Goal: Task Accomplishment & Management: Complete application form

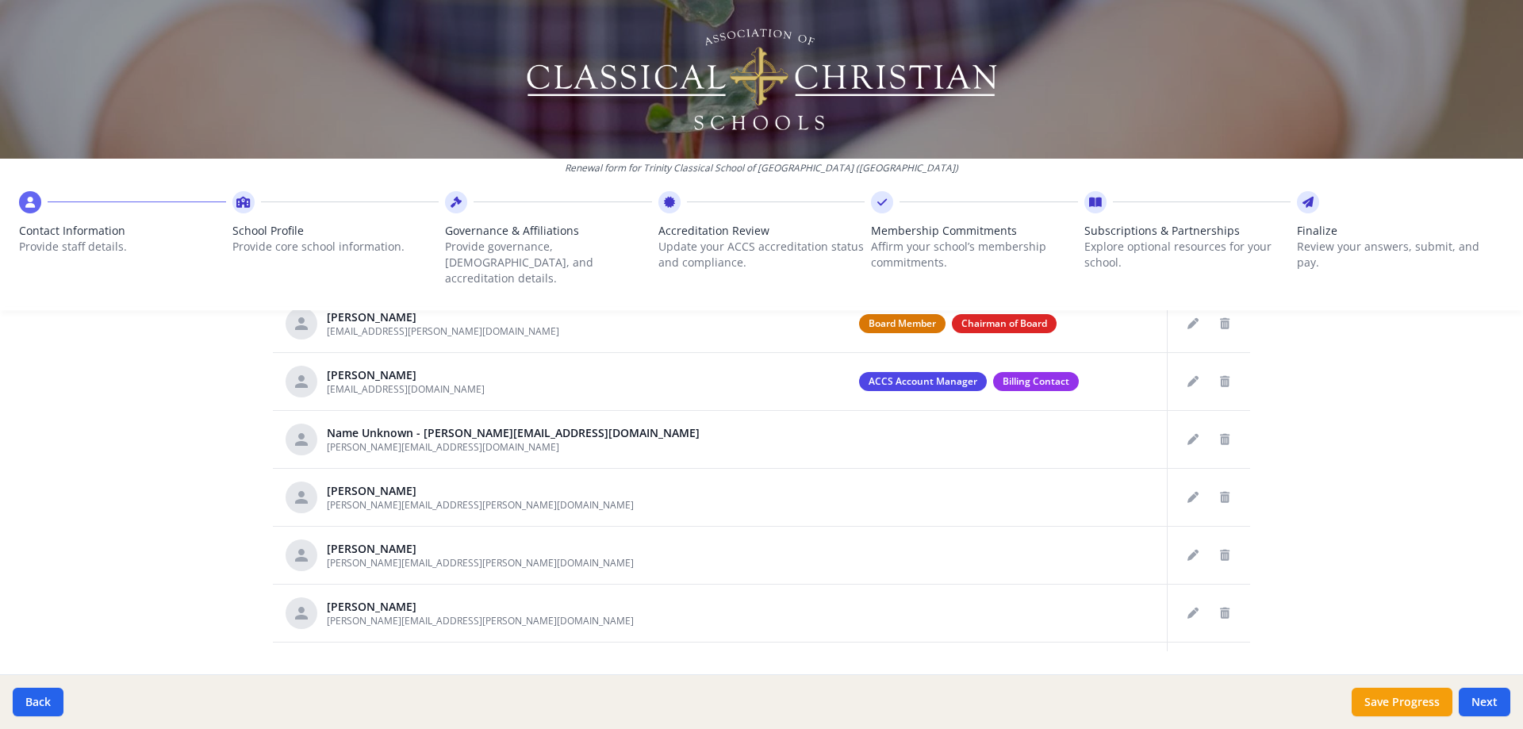
scroll to position [821, 0]
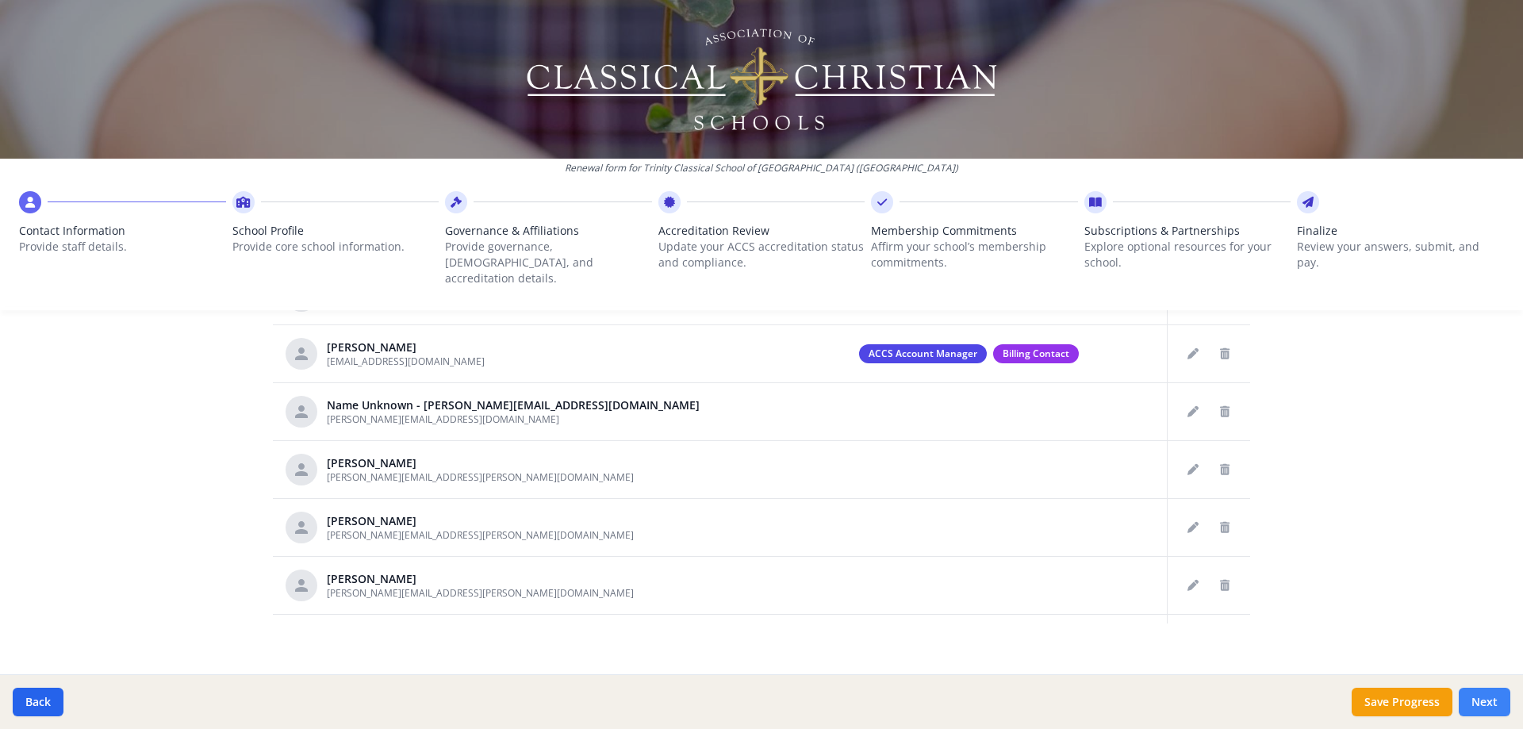
click at [1476, 689] on button "Next" at bounding box center [1485, 702] width 52 height 29
type input "(281) 656-1880"
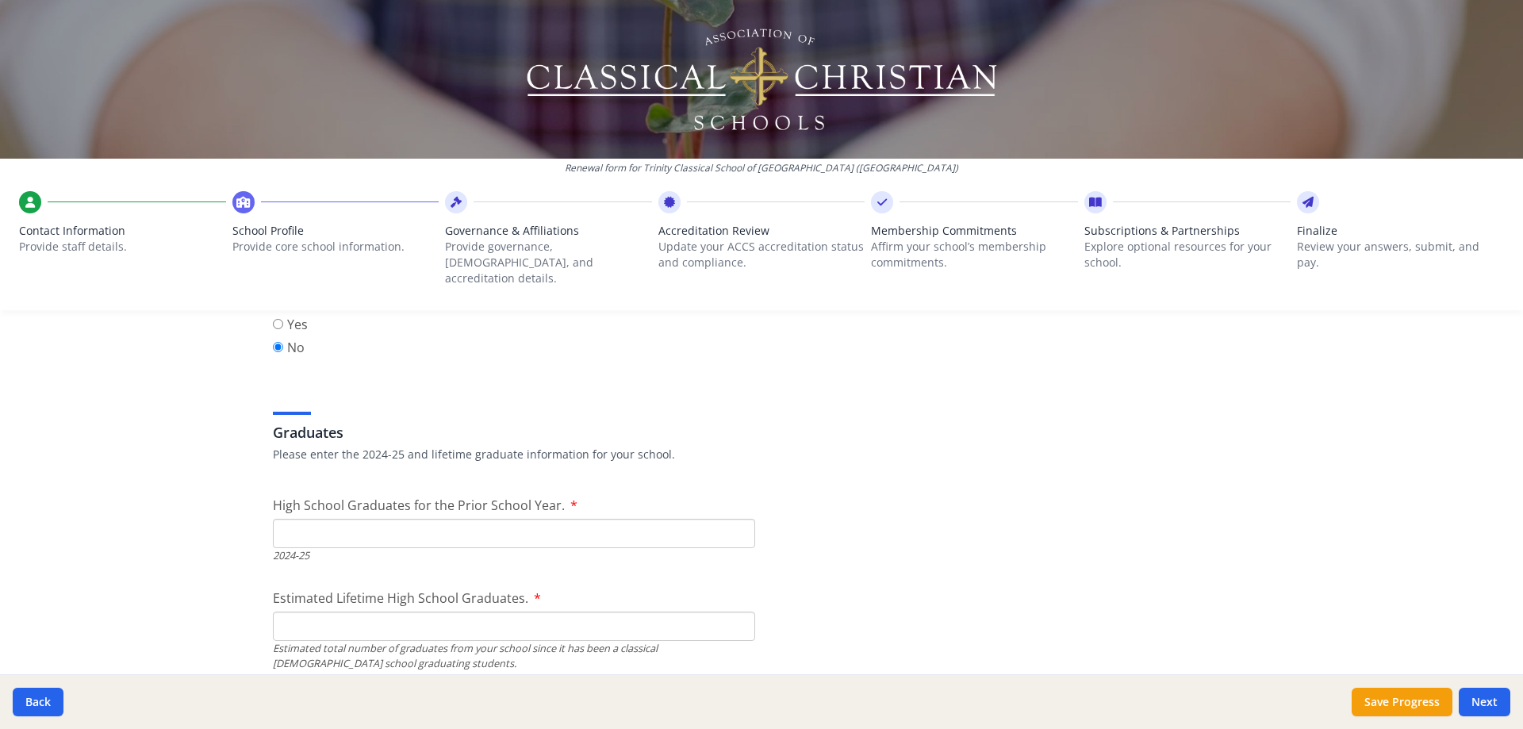
scroll to position [2249, 0]
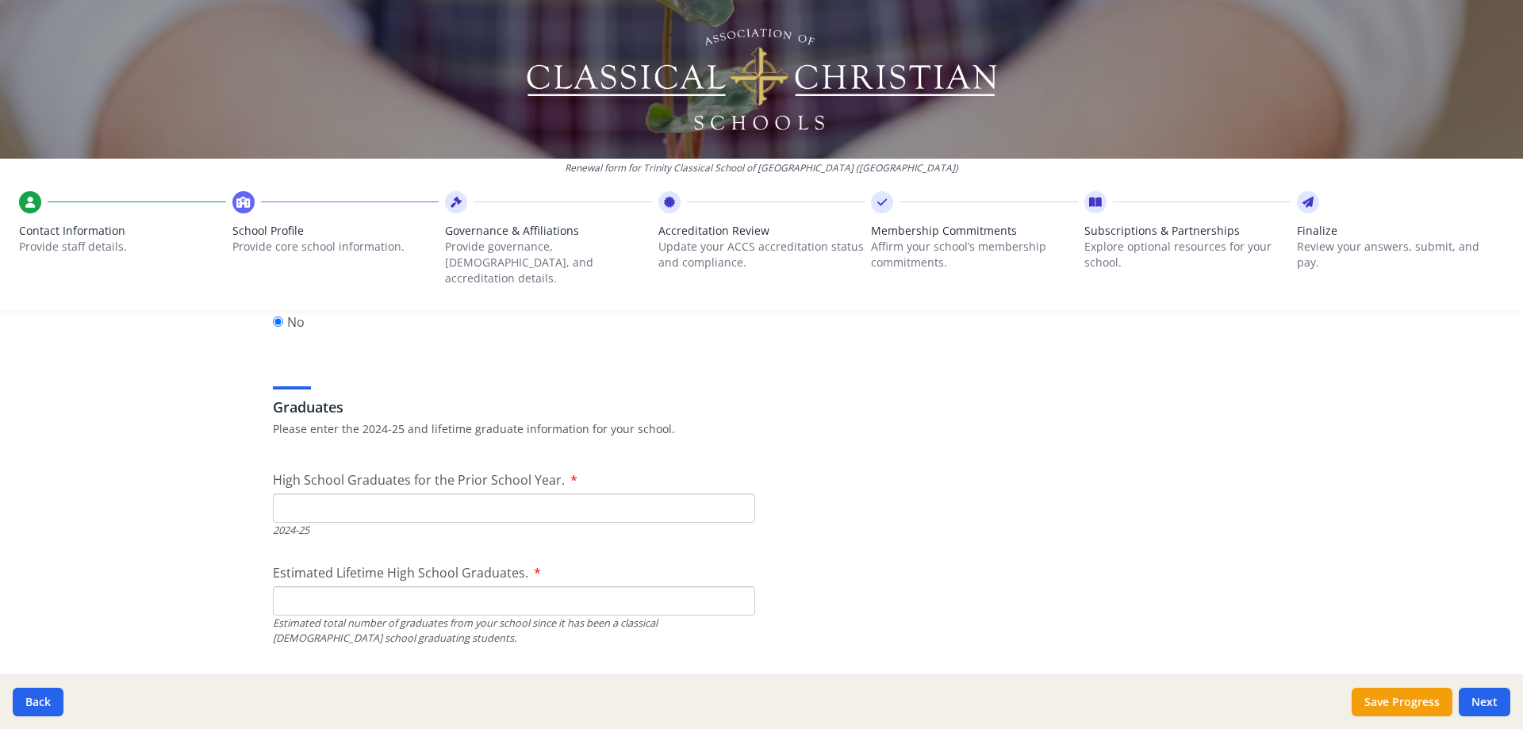
click at [361, 493] on input "High School Graduates for the Prior School Year." at bounding box center [514, 507] width 482 height 29
type input "26"
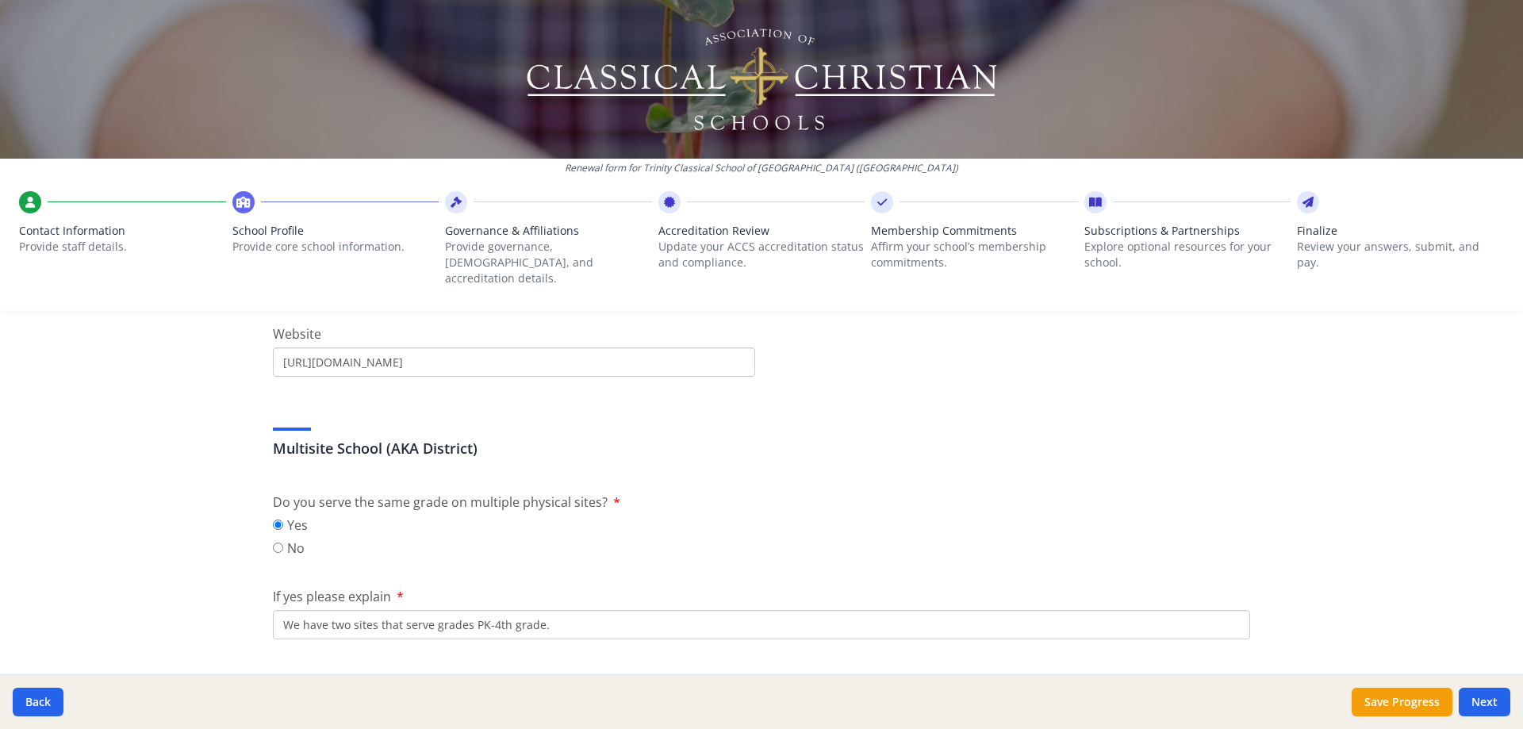
scroll to position [1110, 0]
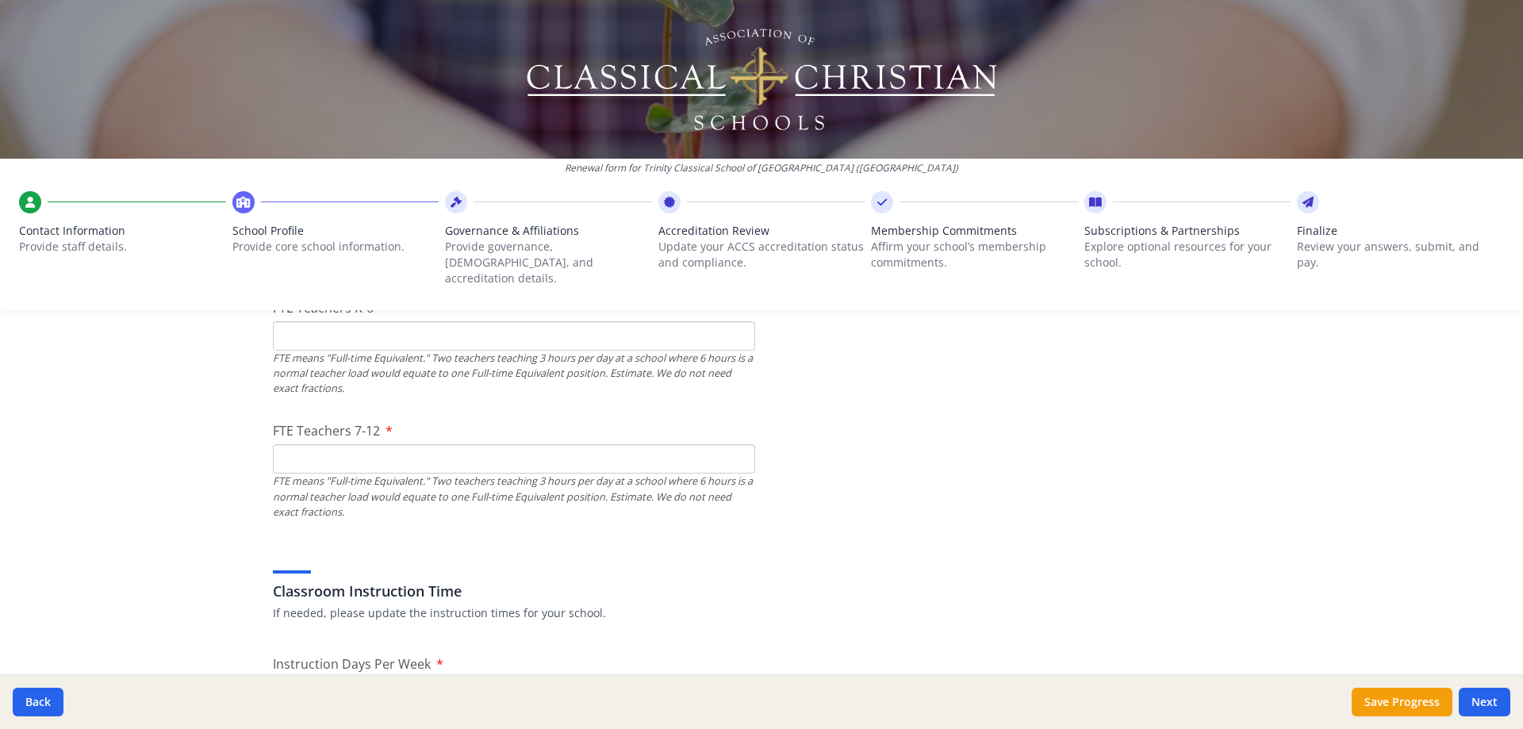
click at [302, 324] on input "FTE Teachers K-6" at bounding box center [514, 335] width 482 height 29
type input "0"
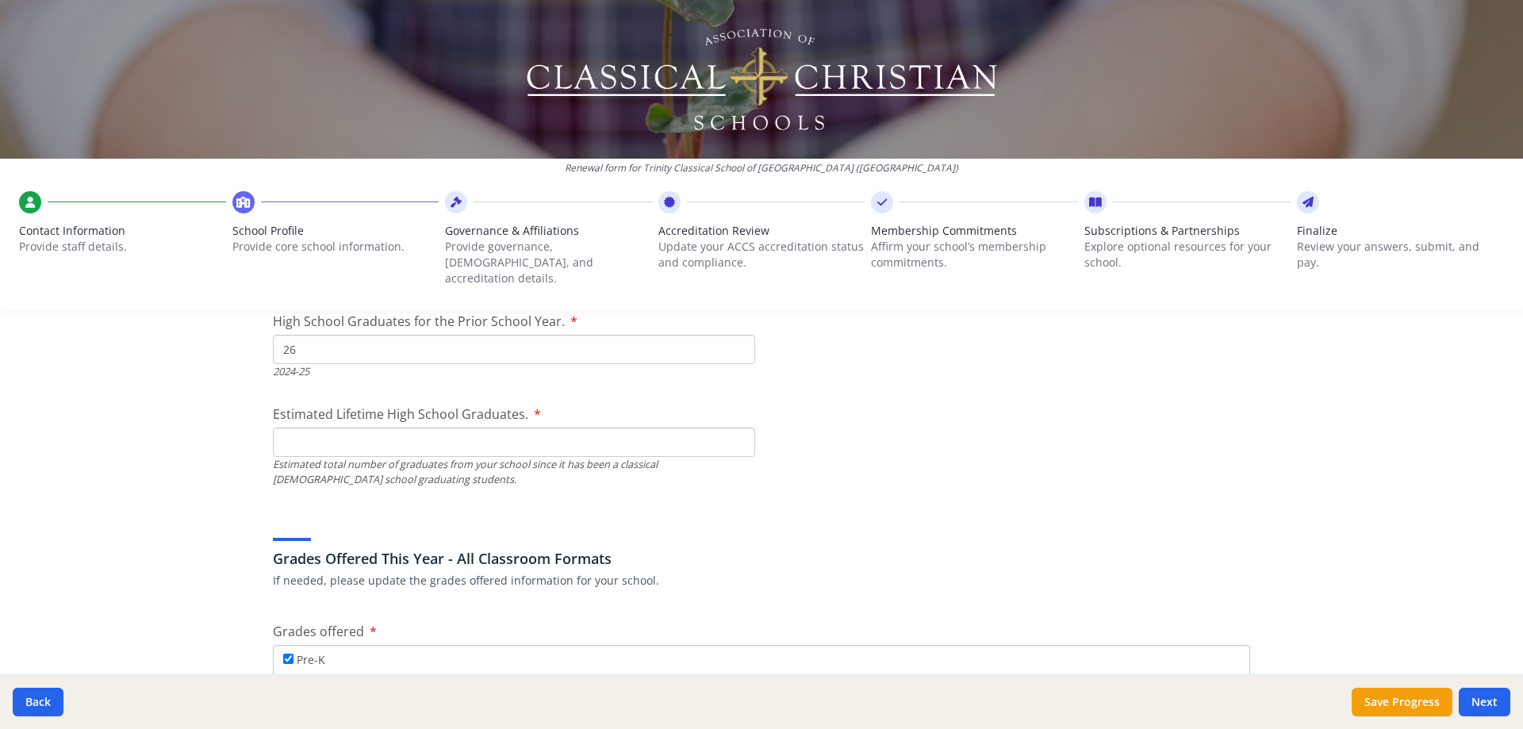
scroll to position [2380, 0]
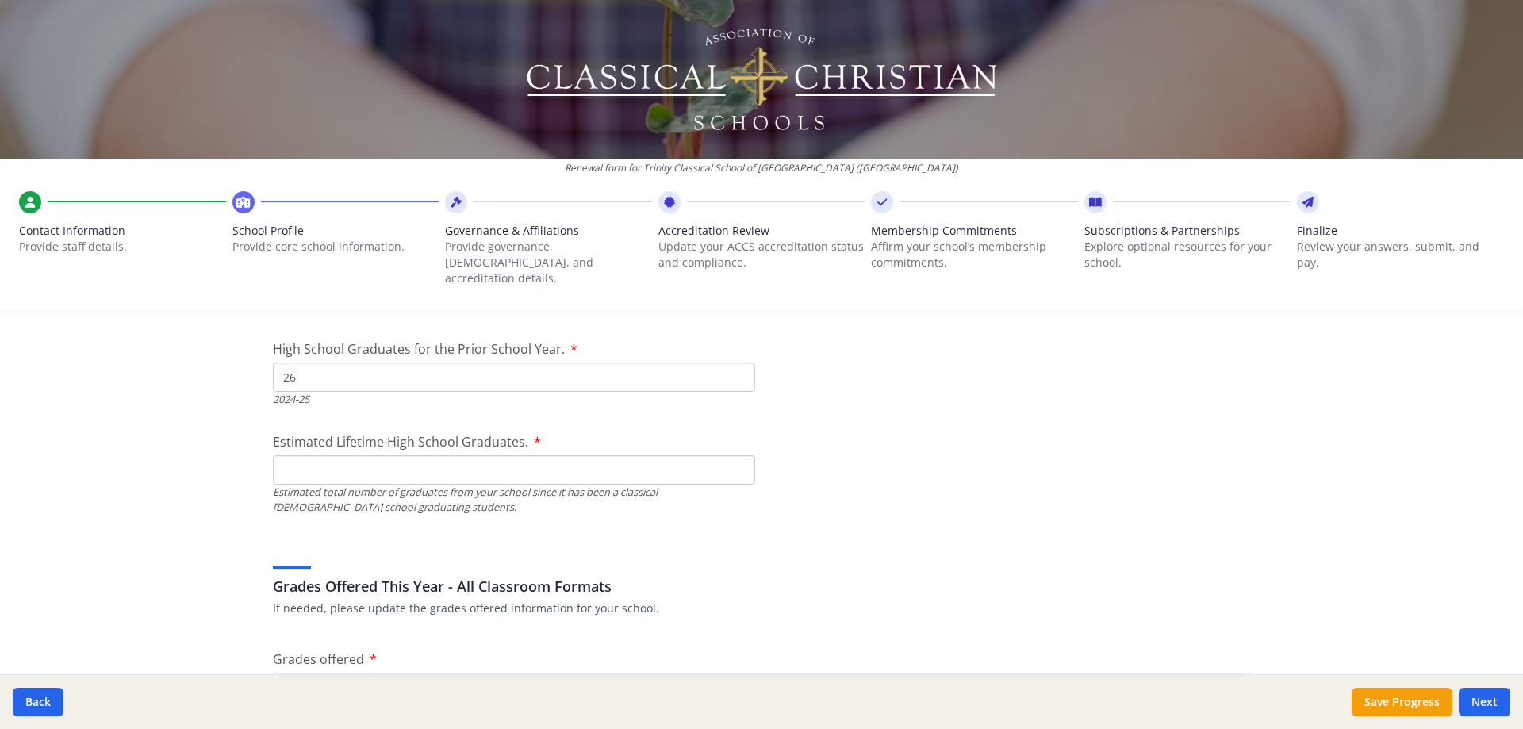
click at [295, 457] on input "Estimated Lifetime High School Graduates." at bounding box center [514, 469] width 482 height 29
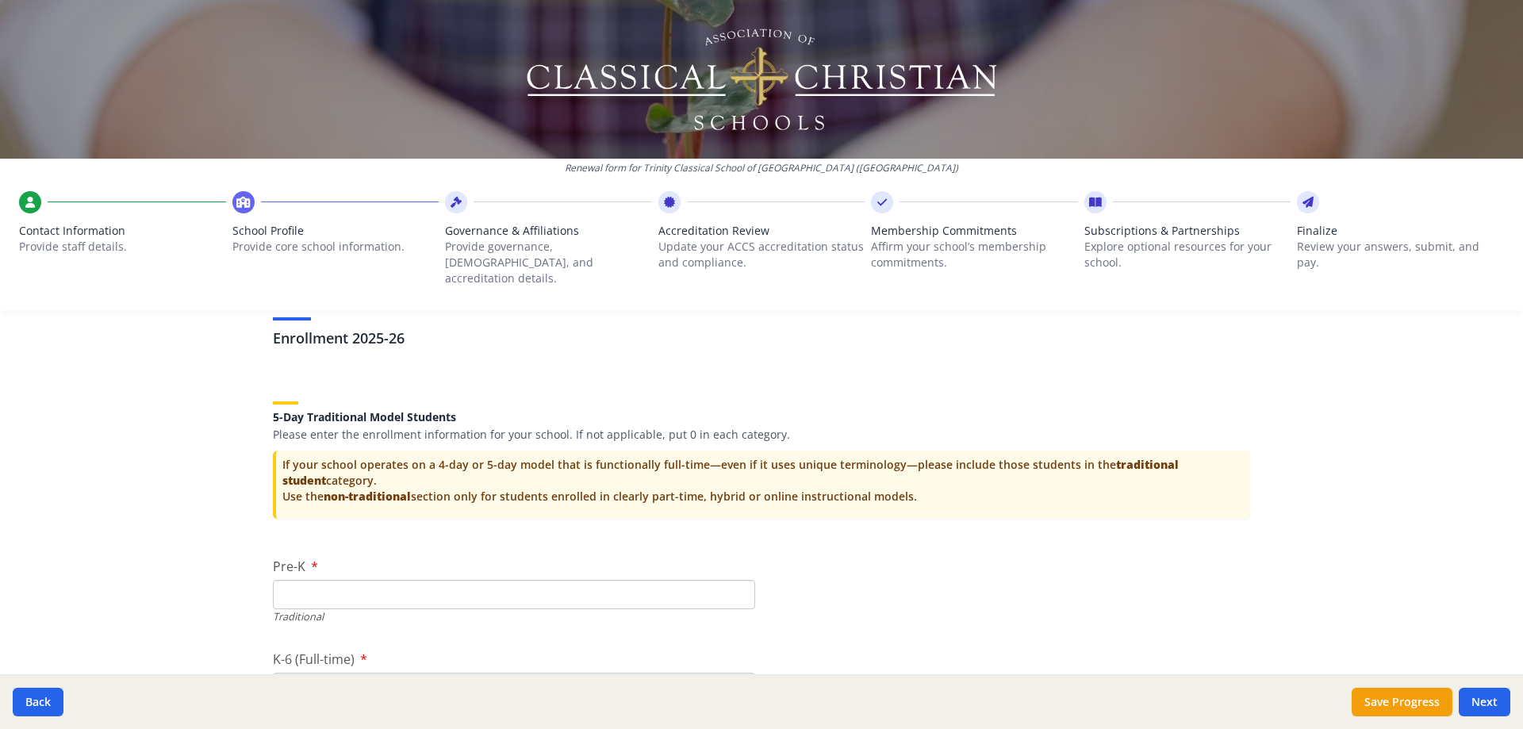
scroll to position [3252, 0]
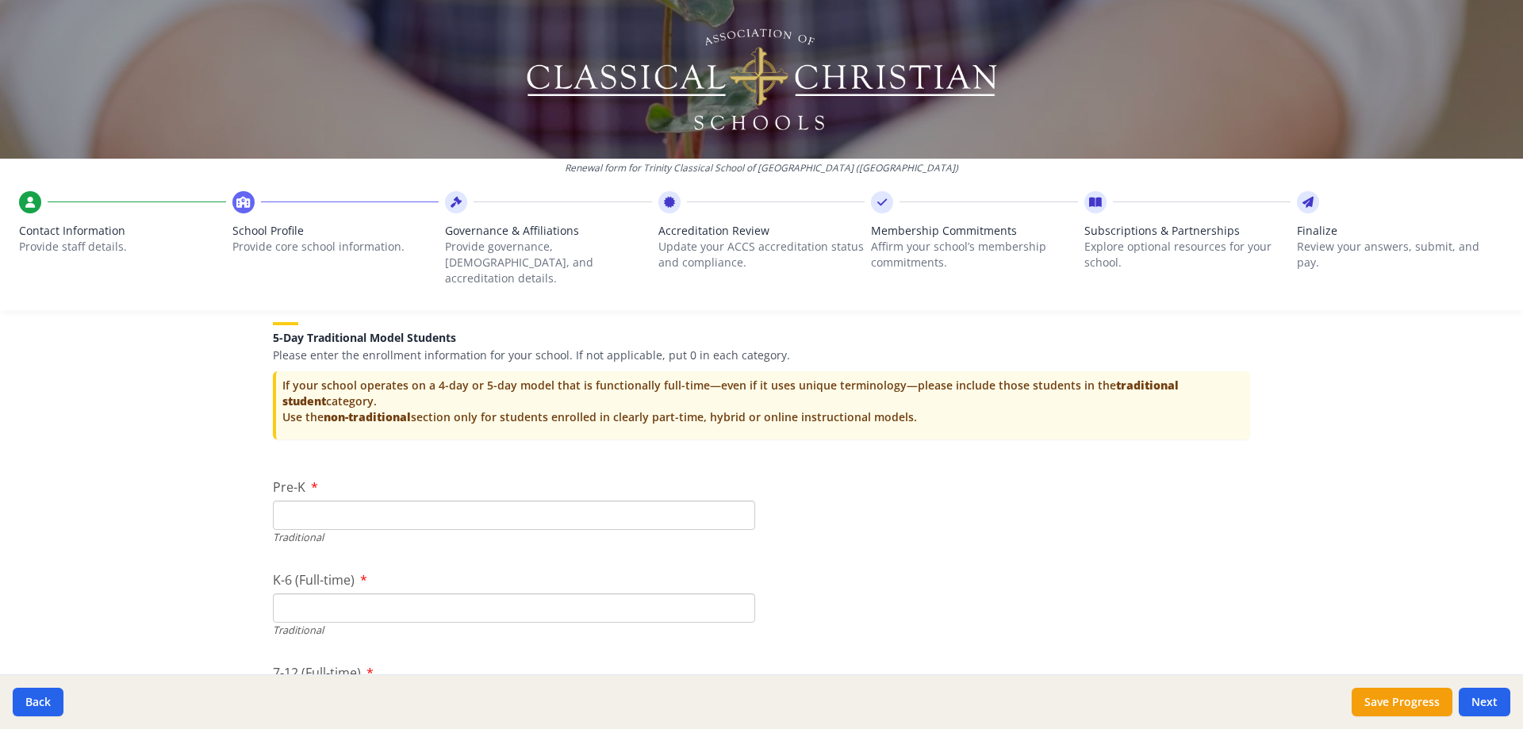
type input "104"
click at [364, 500] on input "Pre-K" at bounding box center [514, 514] width 482 height 29
type input "0"
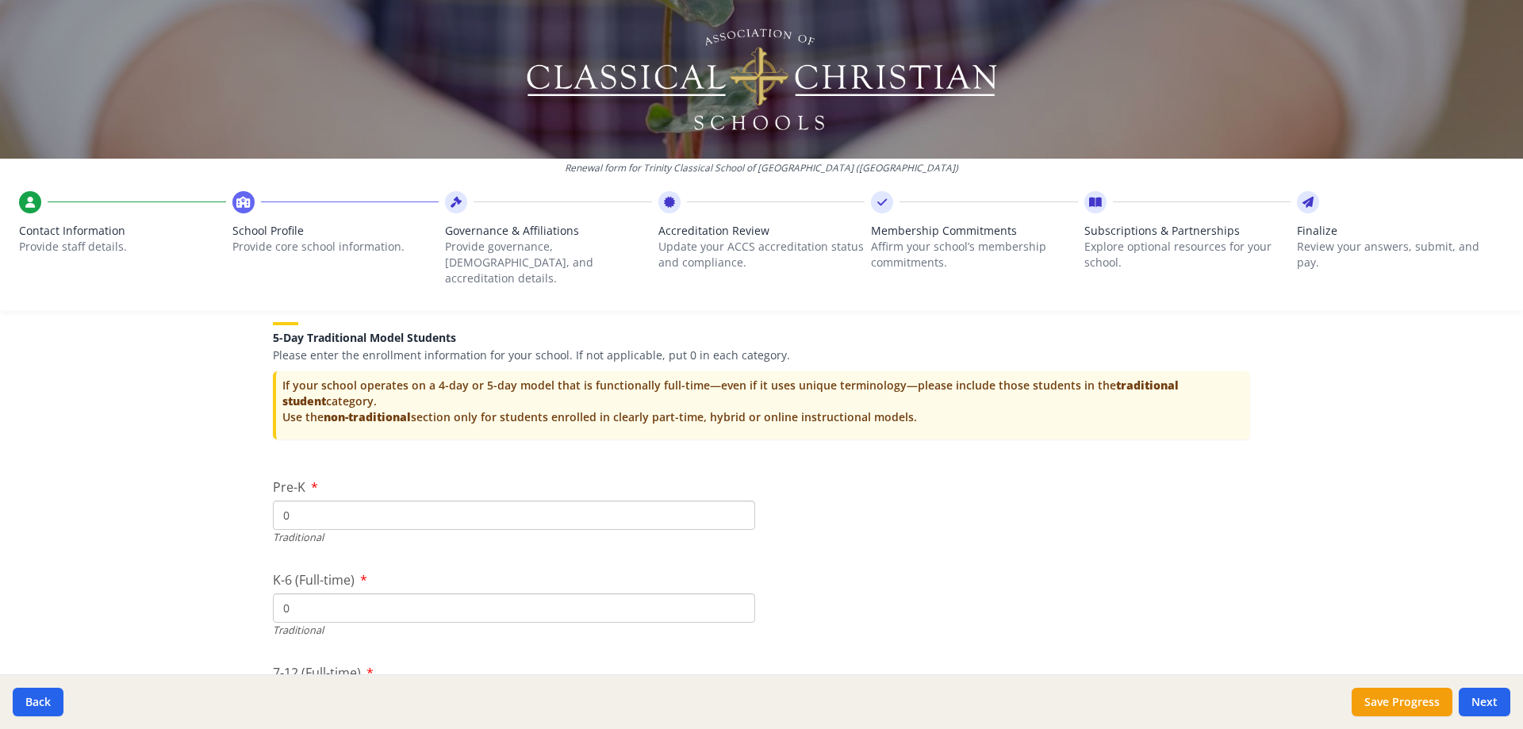
scroll to position [3665, 0]
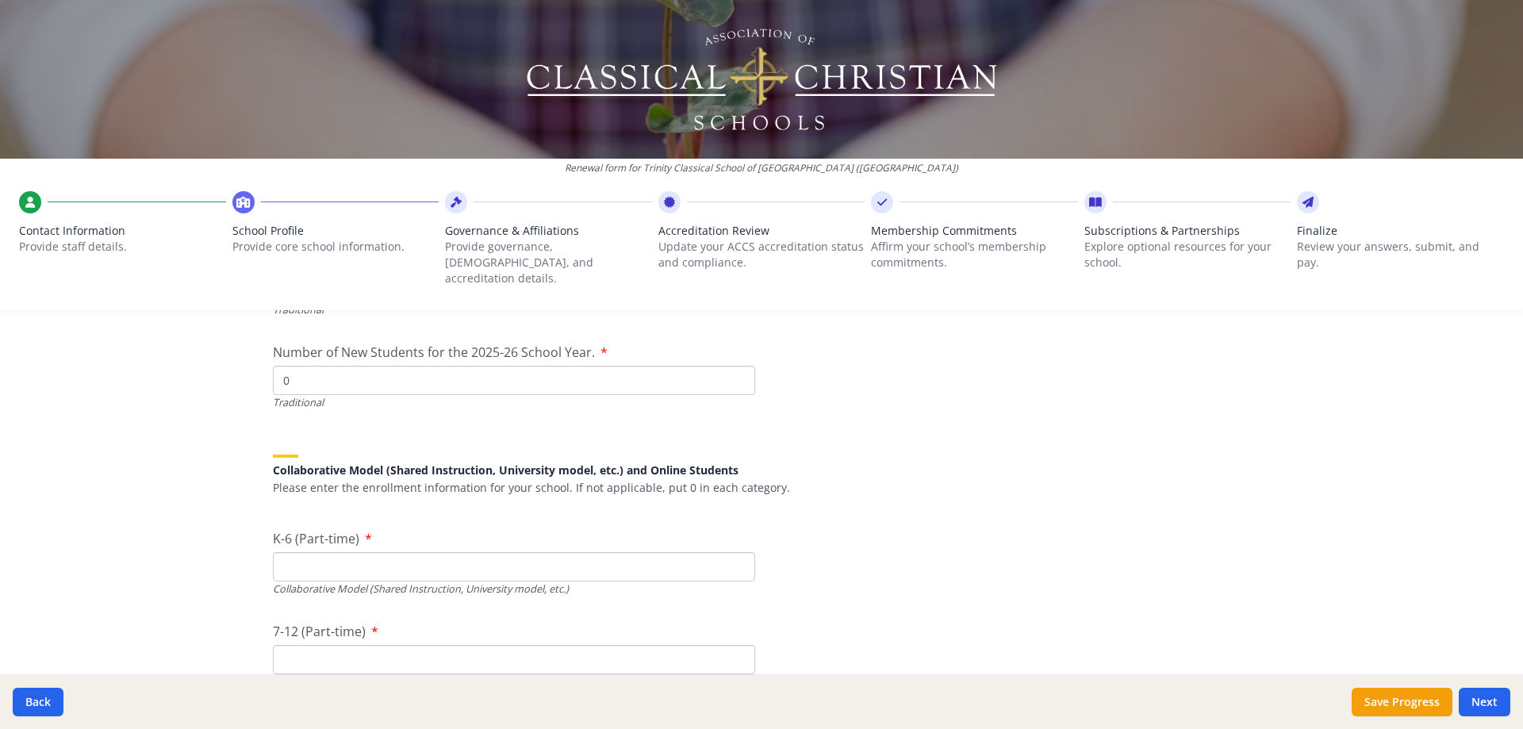
type input "0"
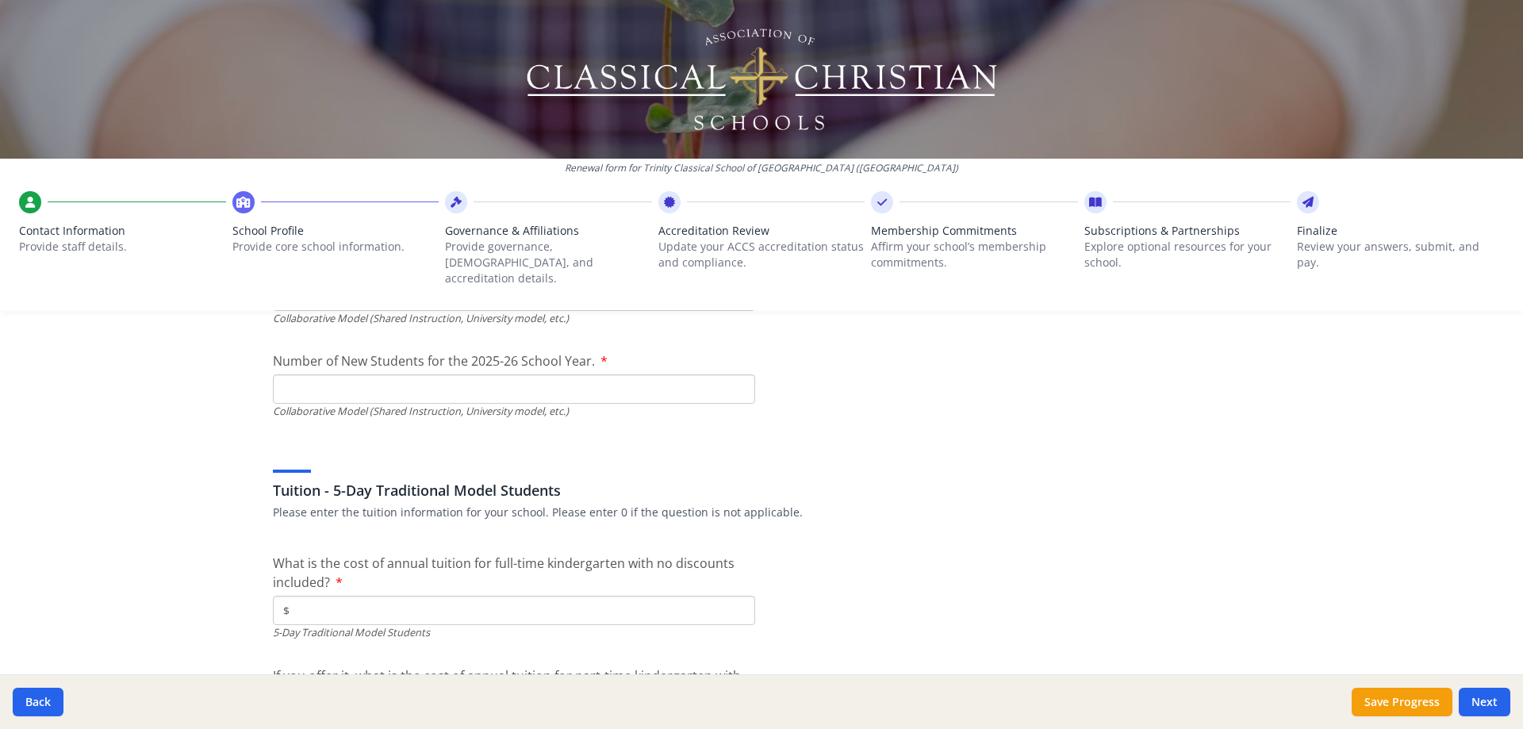
scroll to position [4062, 0]
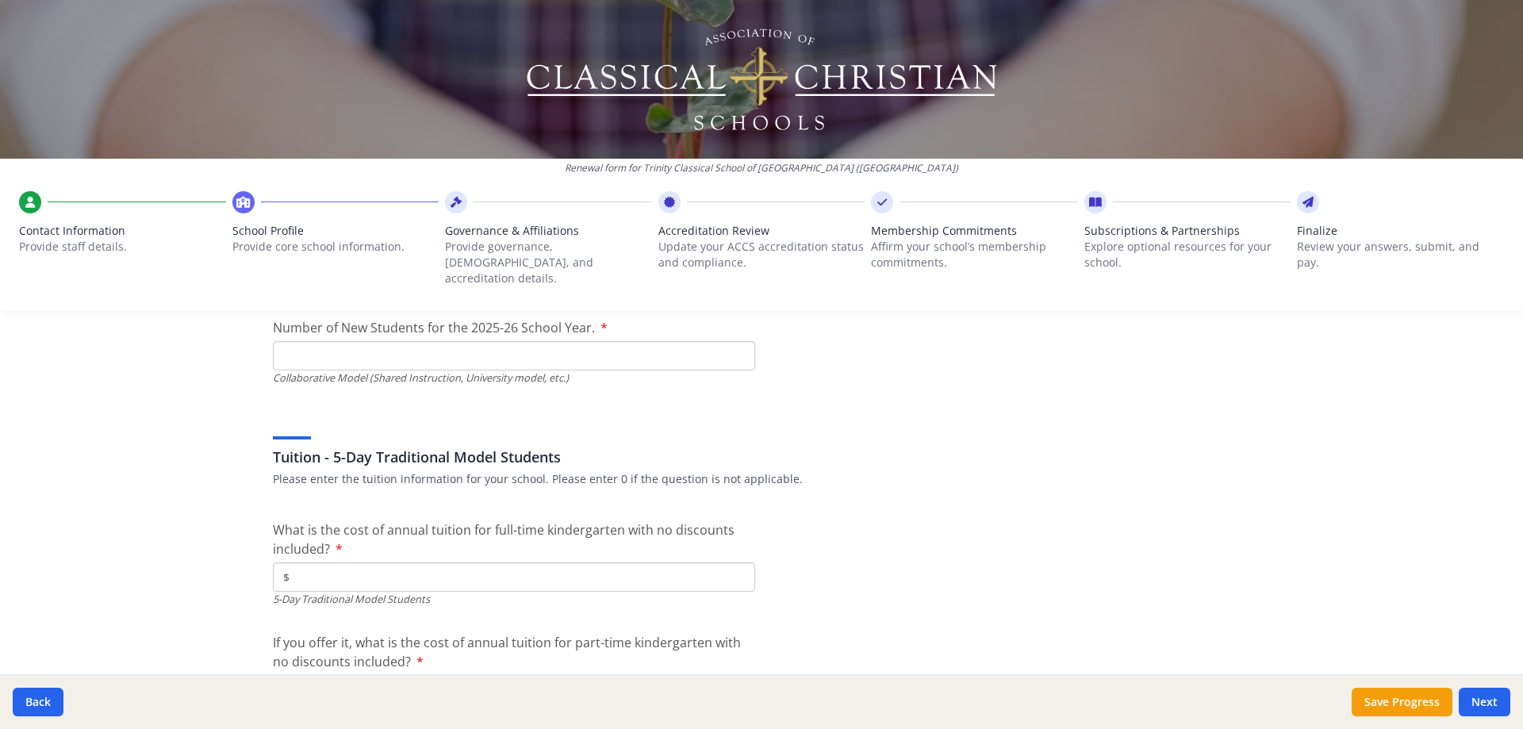
click at [346, 563] on input "$" at bounding box center [514, 576] width 482 height 29
type input "$0"
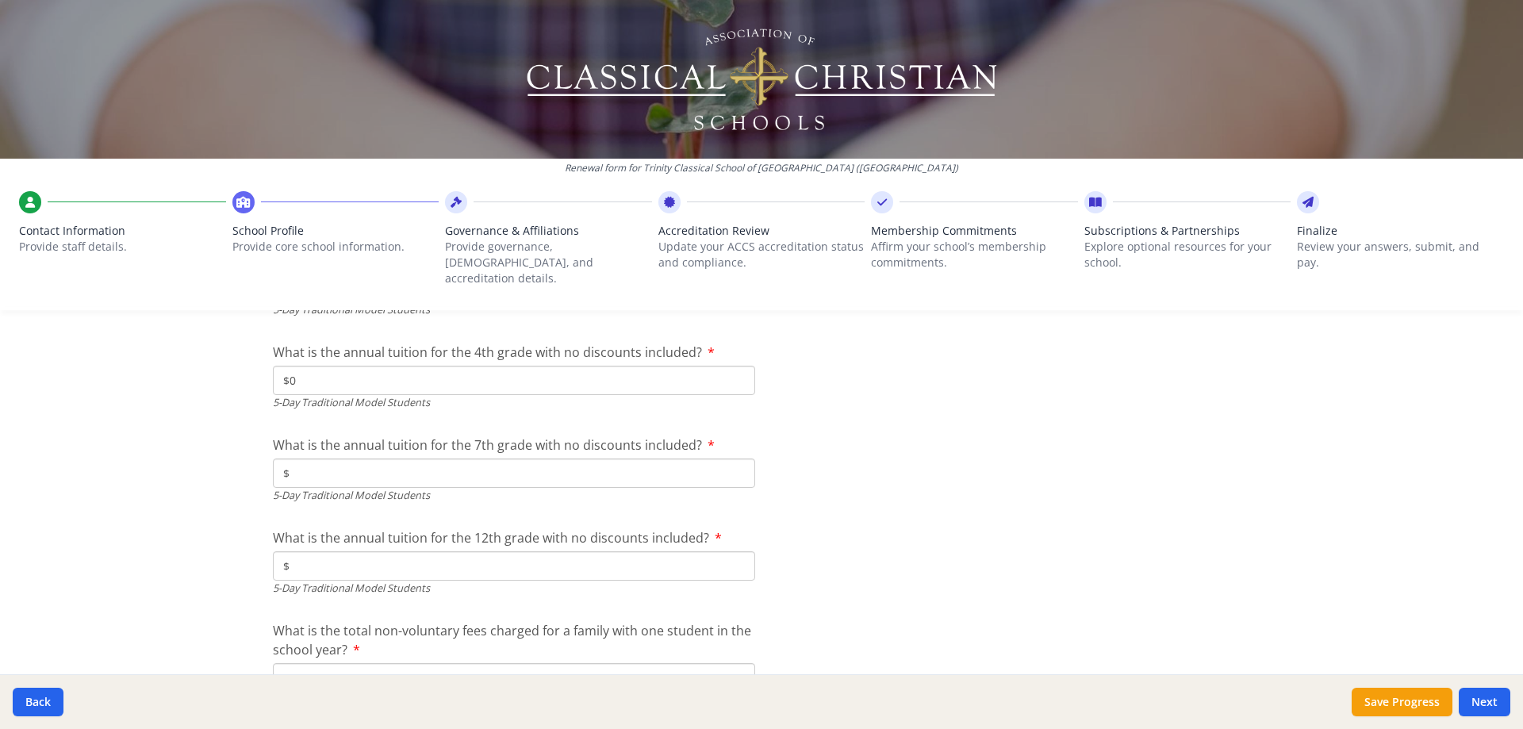
type input "$0"
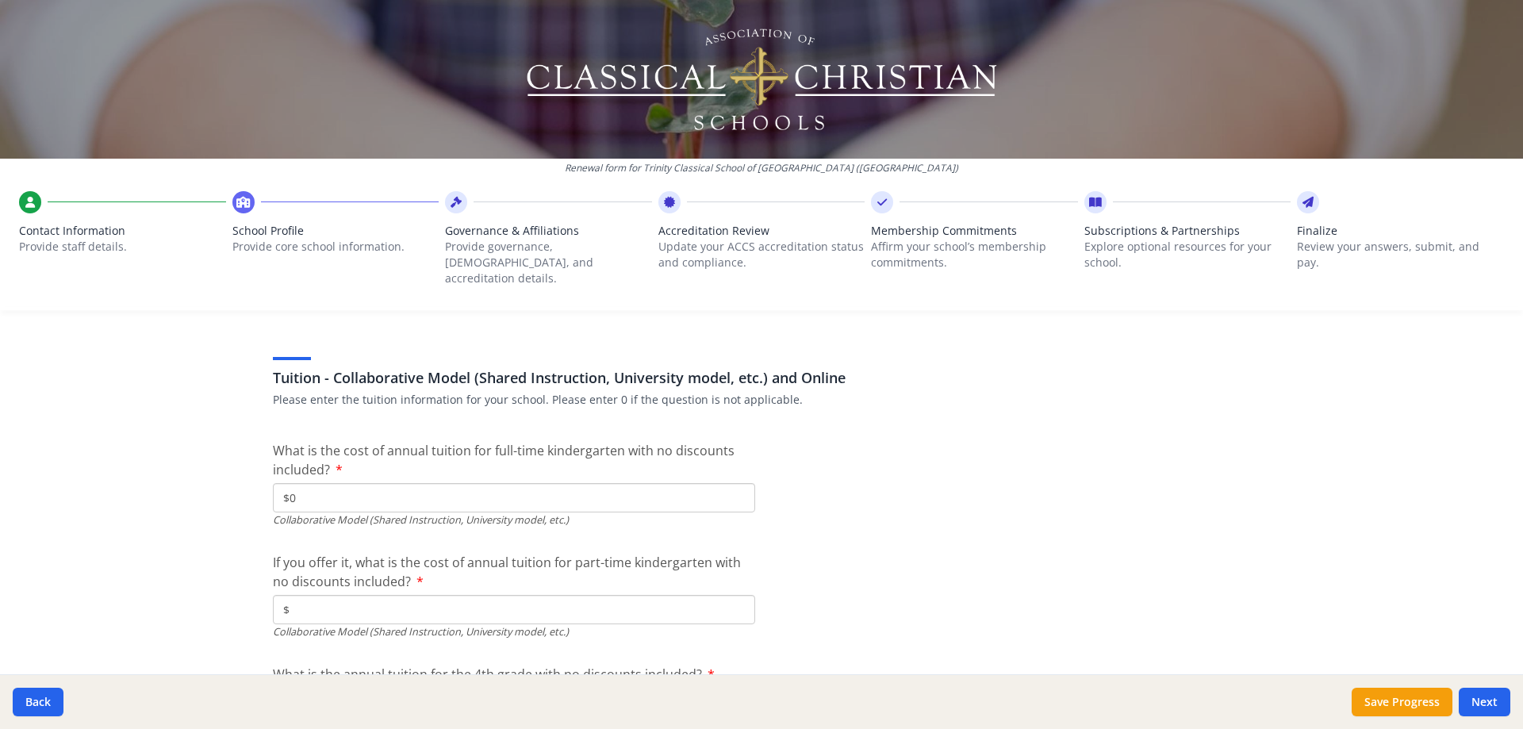
scroll to position [4825, 0]
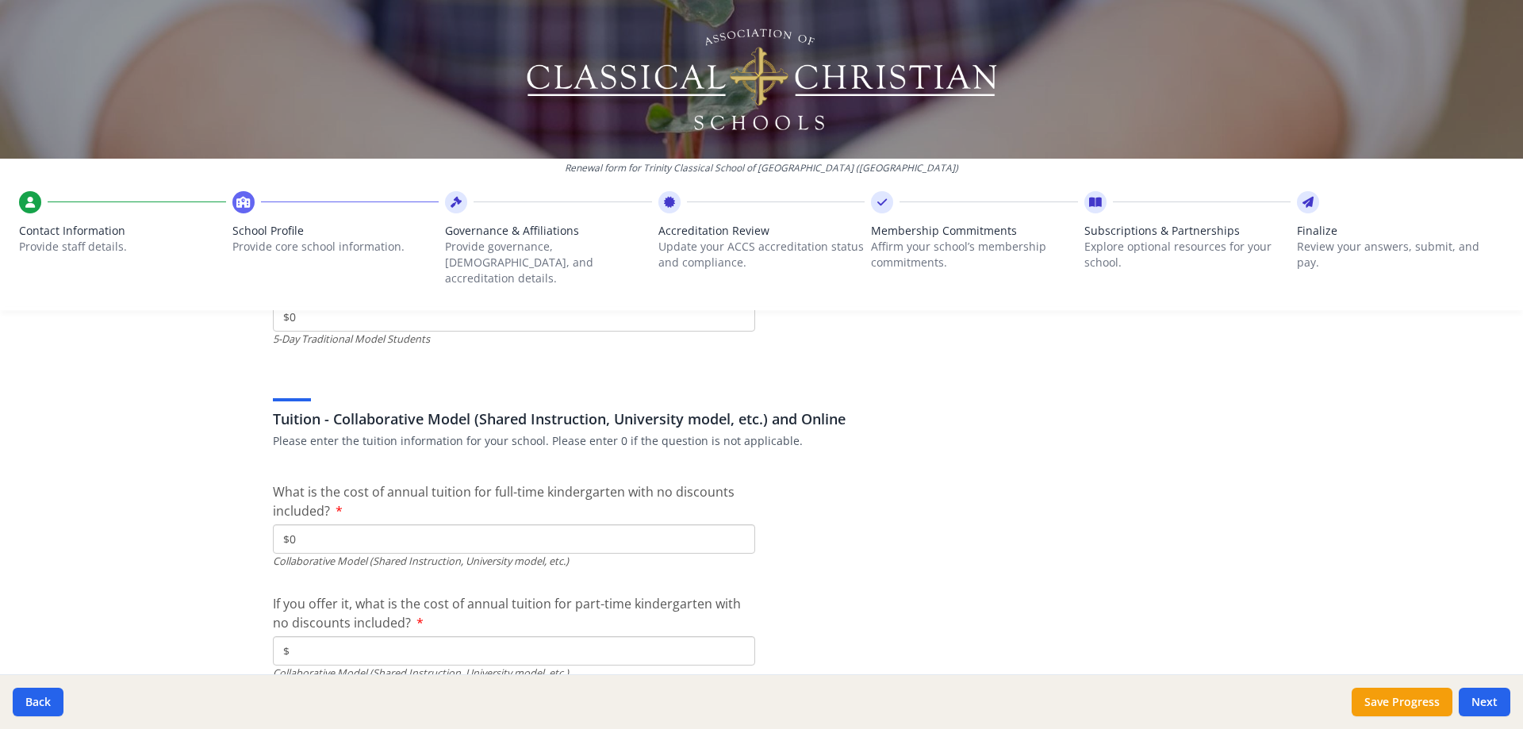
click at [292, 524] on input "$0" at bounding box center [514, 538] width 482 height 29
click at [294, 524] on input "$5 668" at bounding box center [514, 538] width 482 height 29
type input "$5 668"
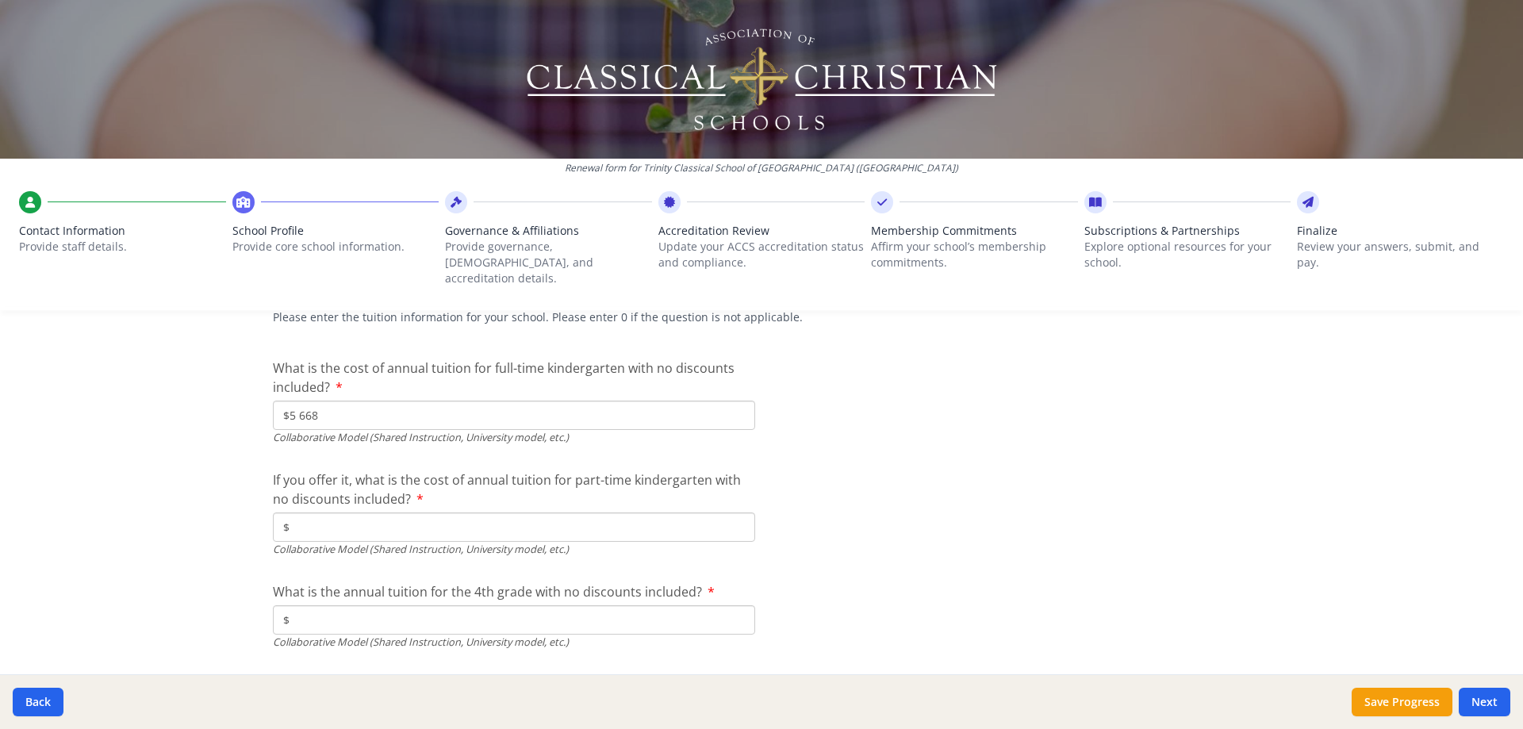
scroll to position [4984, 0]
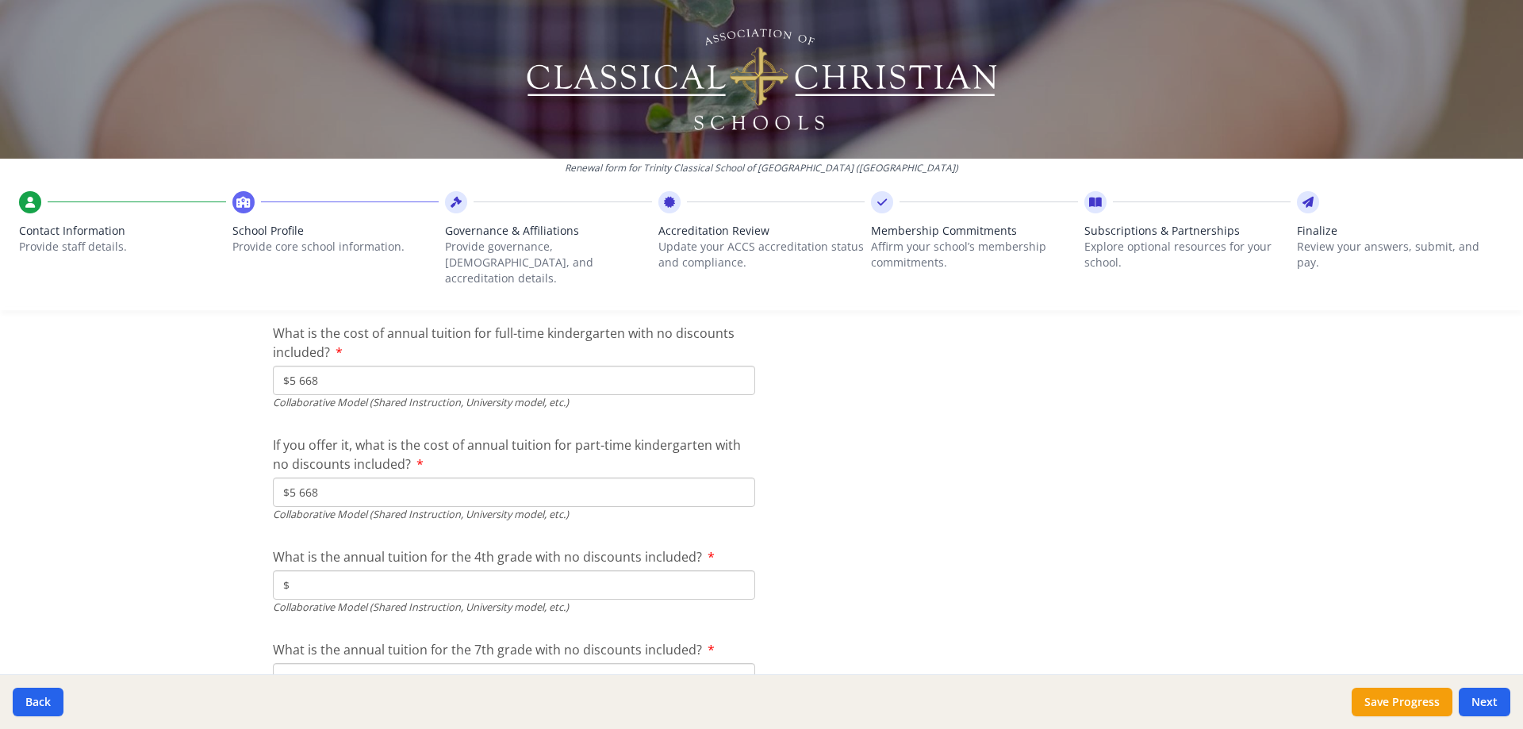
type input "$5 668"
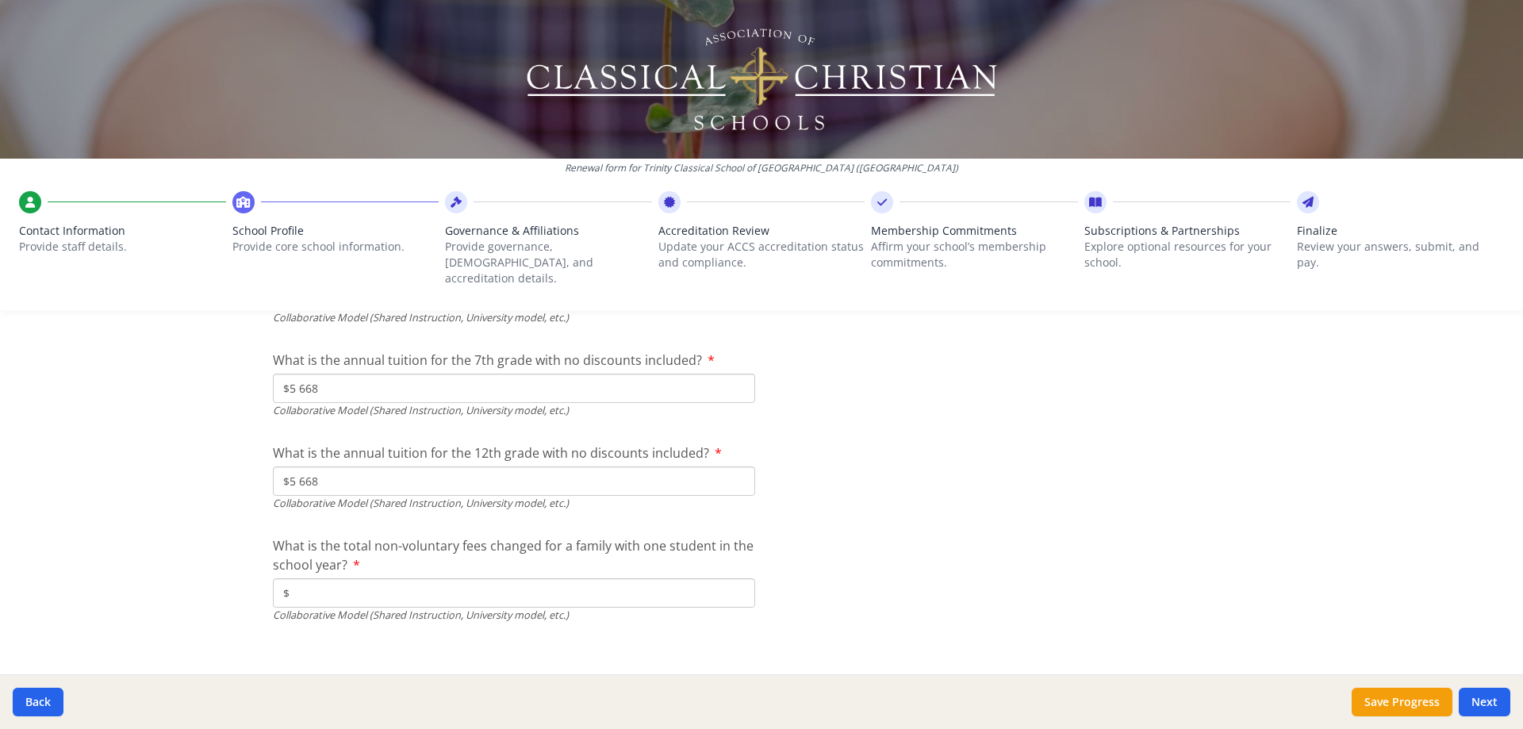
type input "$5 668"
type input "$500"
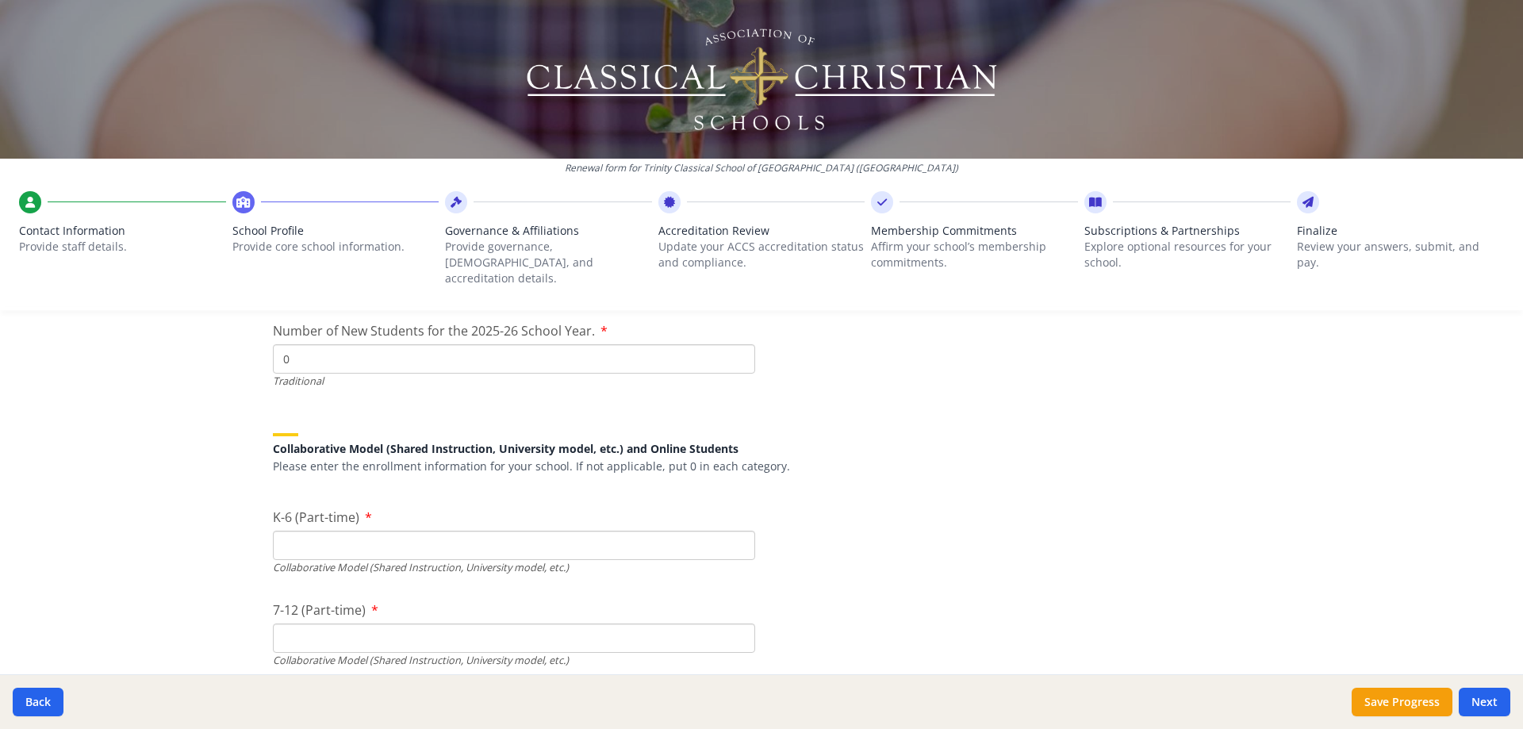
scroll to position [3766, 0]
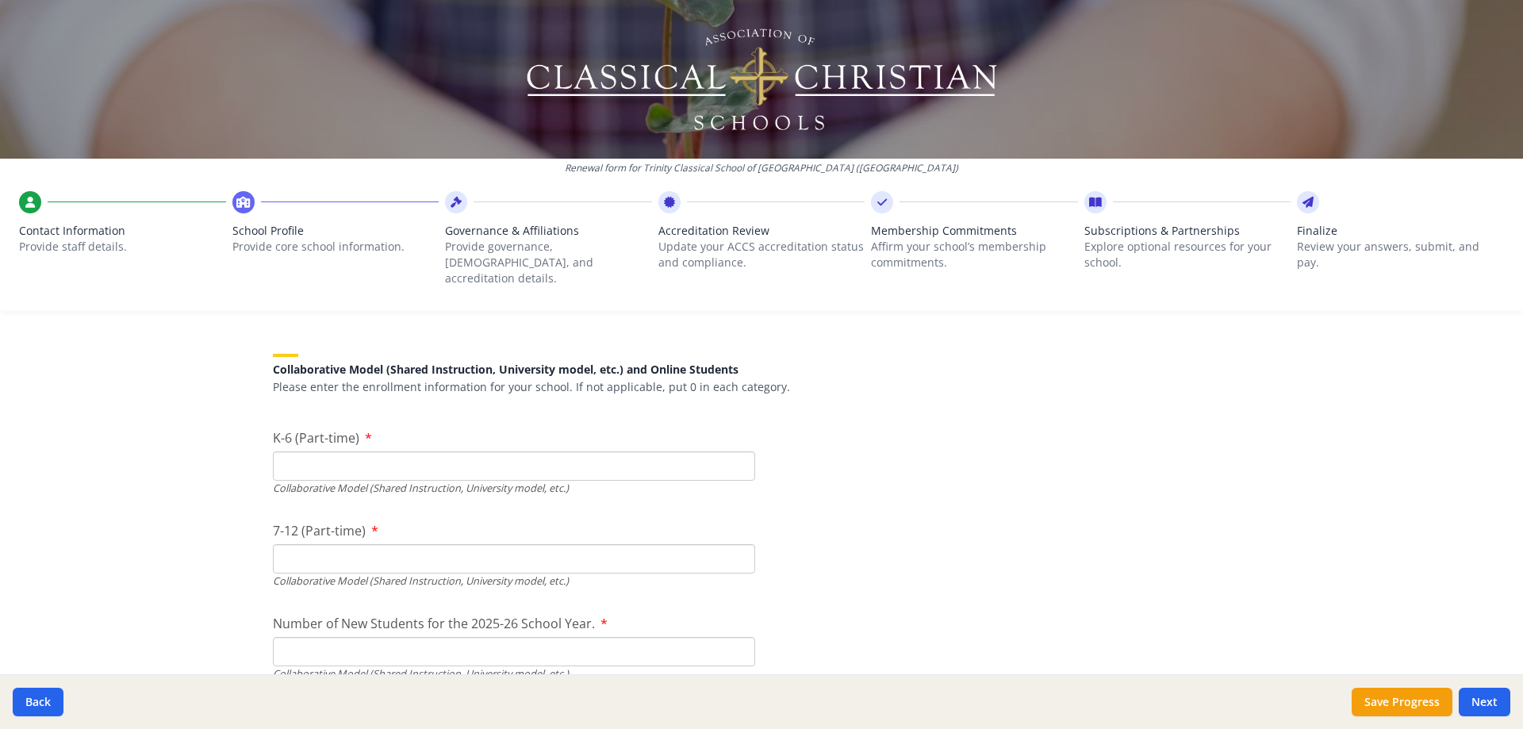
click at [307, 548] on input "7-12 (Part-time)" at bounding box center [514, 558] width 482 height 29
type input "227"
click at [290, 451] on input "K-6 (Part-time)" at bounding box center [514, 465] width 482 height 29
click at [309, 451] on input "K-6 (Part-time)" at bounding box center [514, 465] width 482 height 29
type input "393"
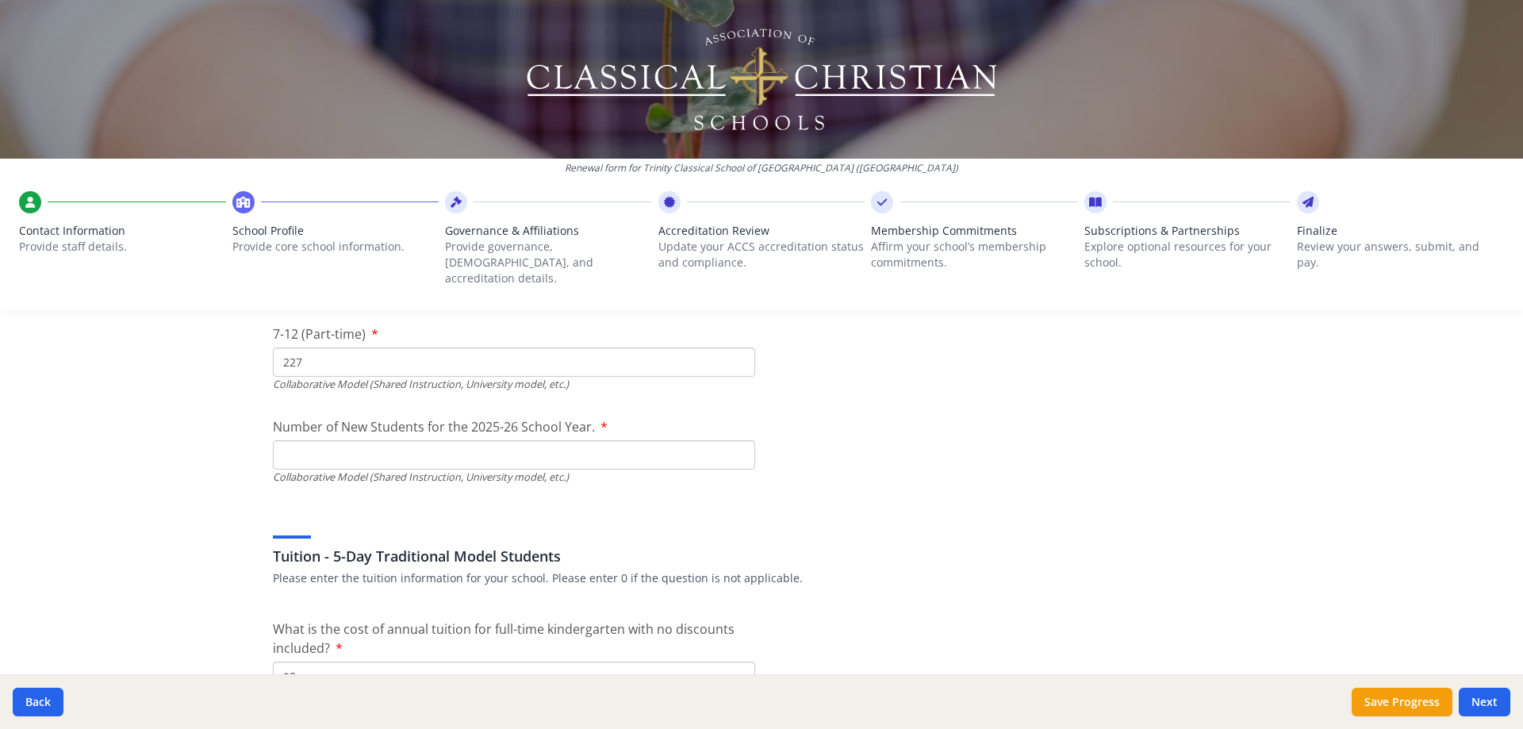
scroll to position [3925, 0]
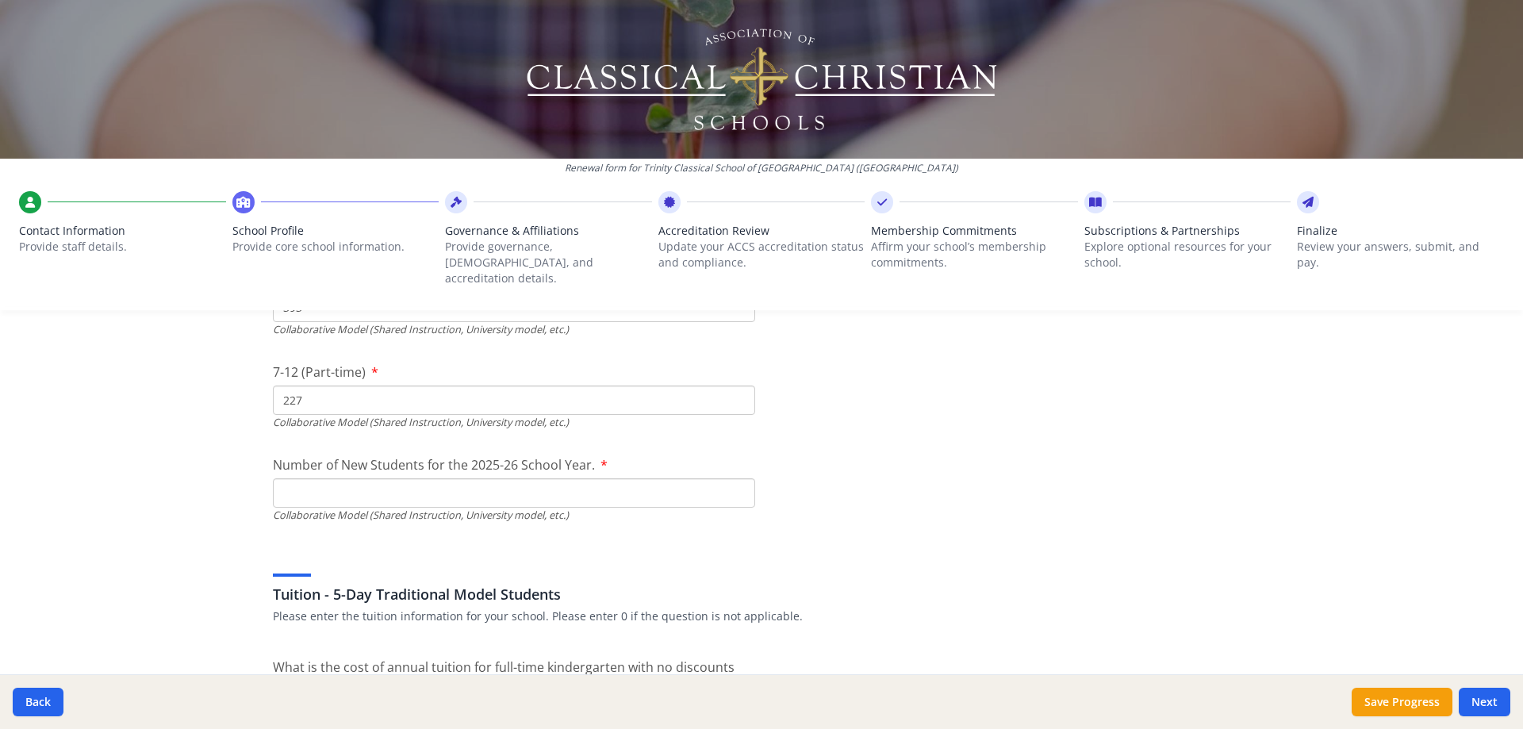
click at [349, 478] on input "Number of New Students for the 2025-26 School Year." at bounding box center [514, 492] width 482 height 29
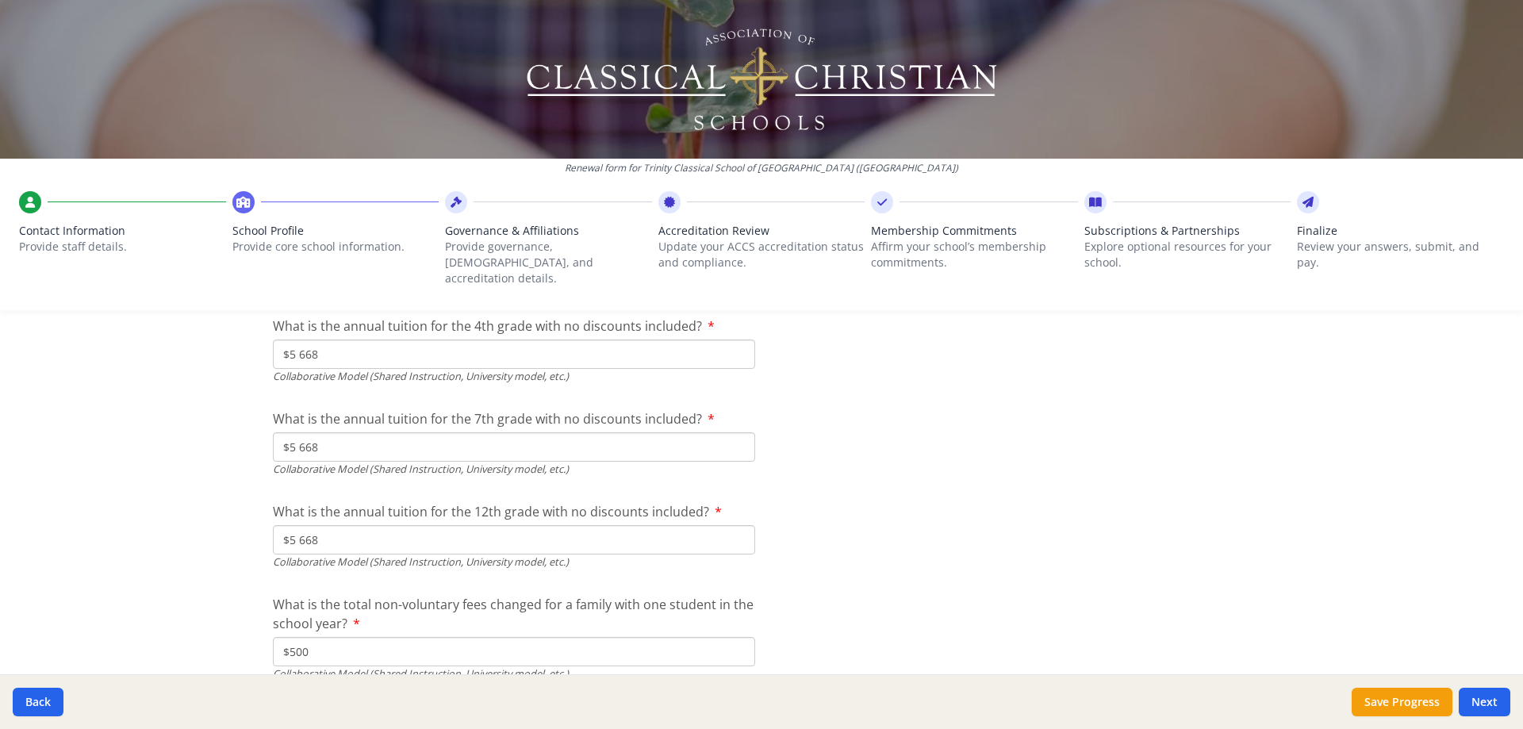
scroll to position [5273, 0]
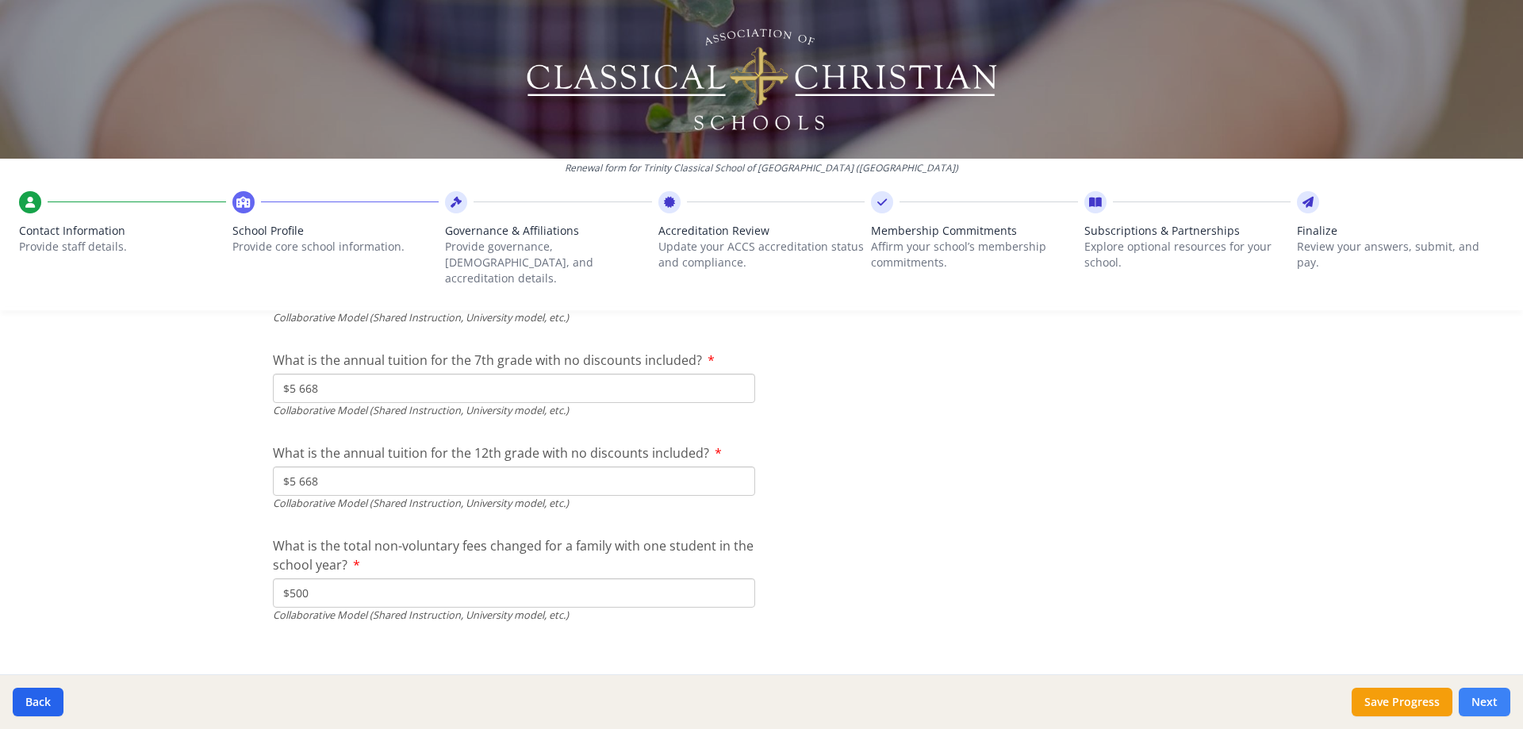
type input "70"
click at [1494, 700] on button "Next" at bounding box center [1485, 702] width 52 height 29
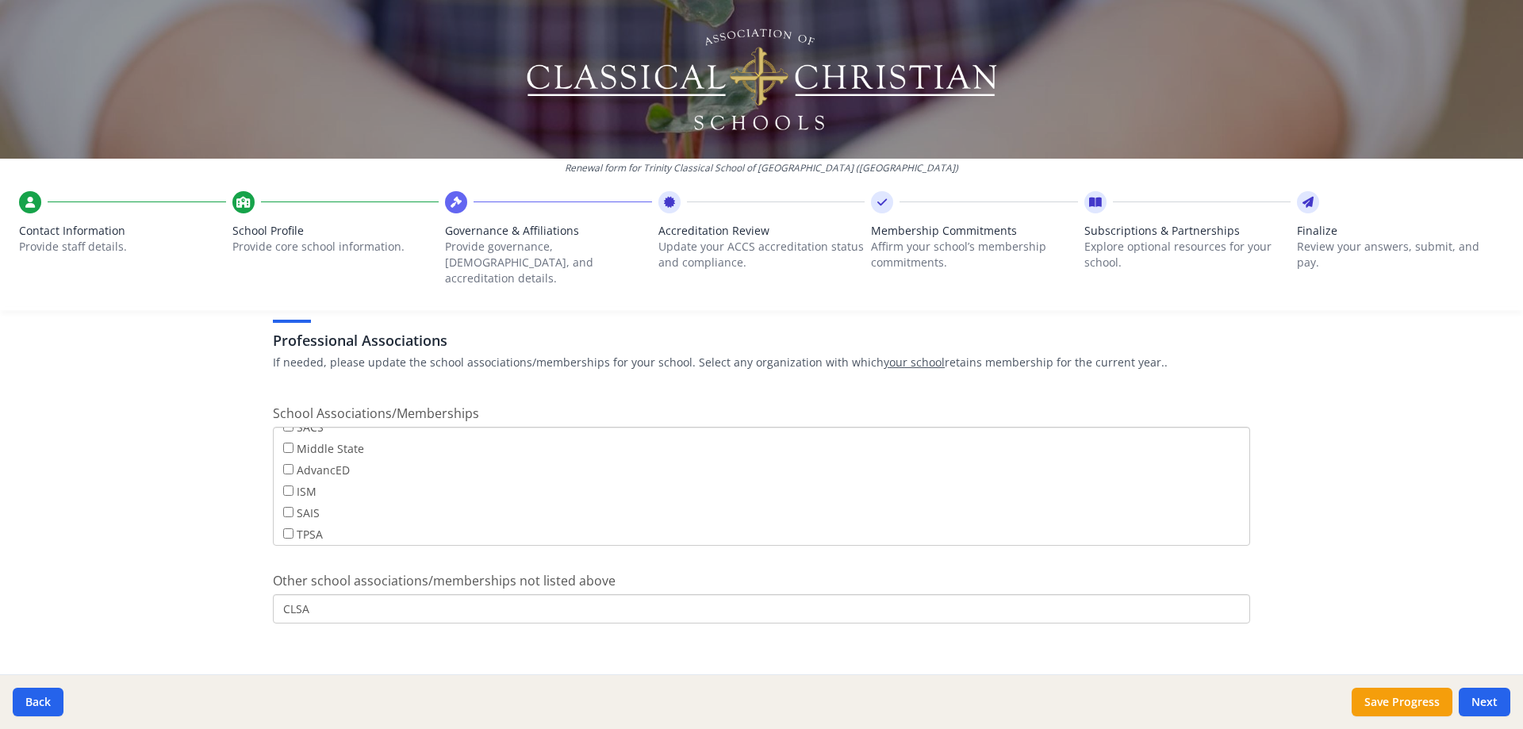
scroll to position [128, 0]
drag, startPoint x: 319, startPoint y: 589, endPoint x: 207, endPoint y: 588, distance: 111.8
click at [207, 588] on div "Renewal form for Trinity Classical School of Houston (TX) Contact Information P…" at bounding box center [761, 364] width 1523 height 729
click at [1480, 697] on button "Next" at bounding box center [1485, 702] width 52 height 29
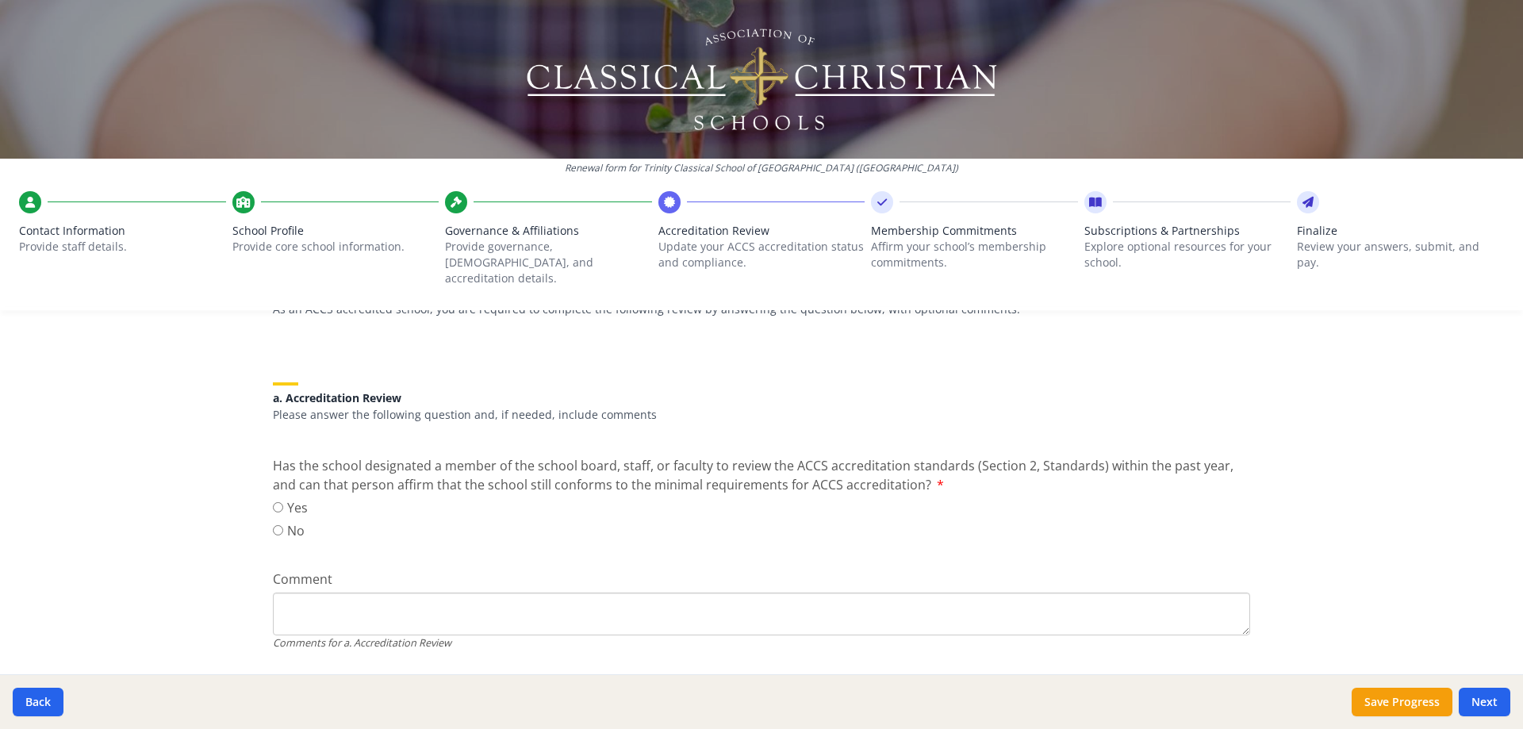
scroll to position [159, 0]
click at [276, 501] on input "Yes" at bounding box center [278, 506] width 10 height 10
radio input "true"
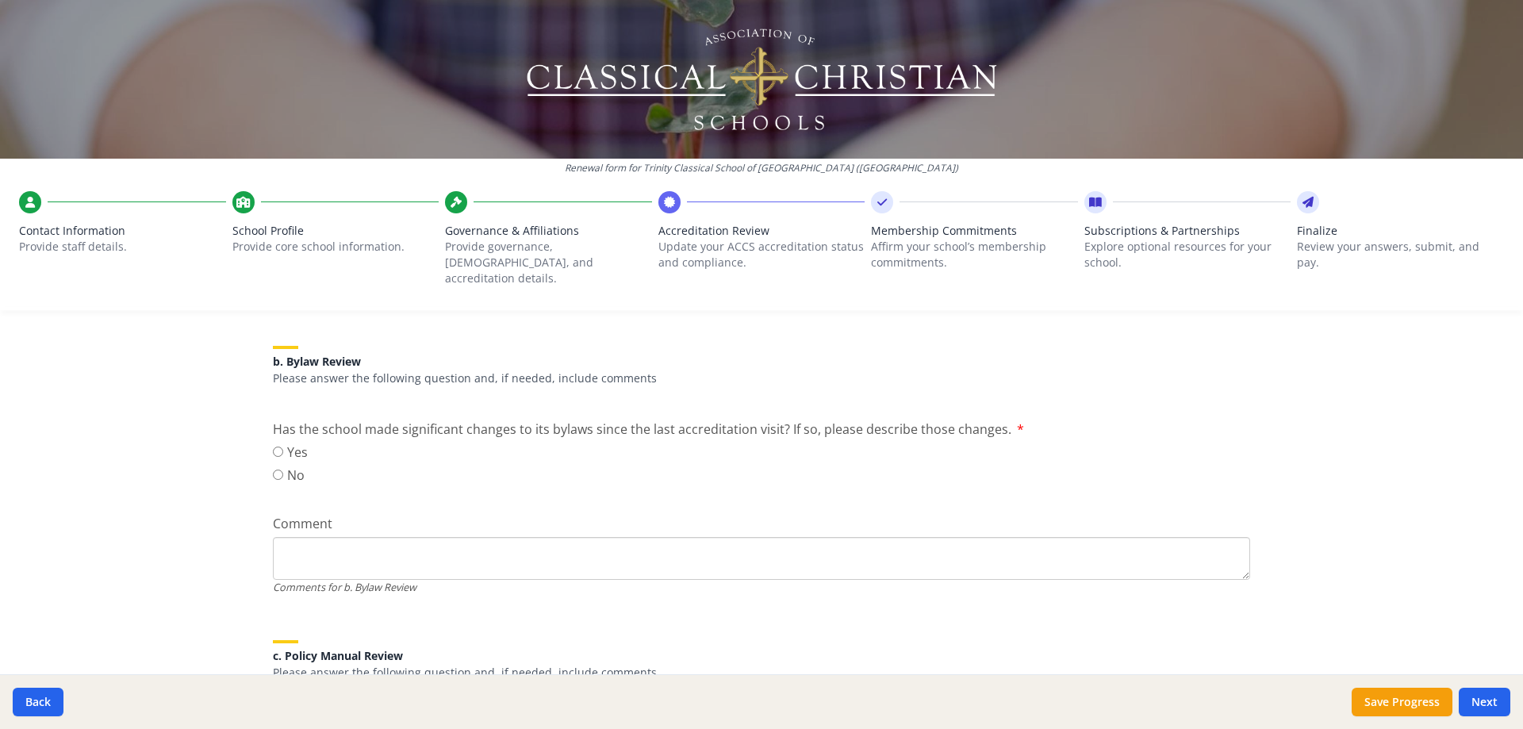
scroll to position [555, 0]
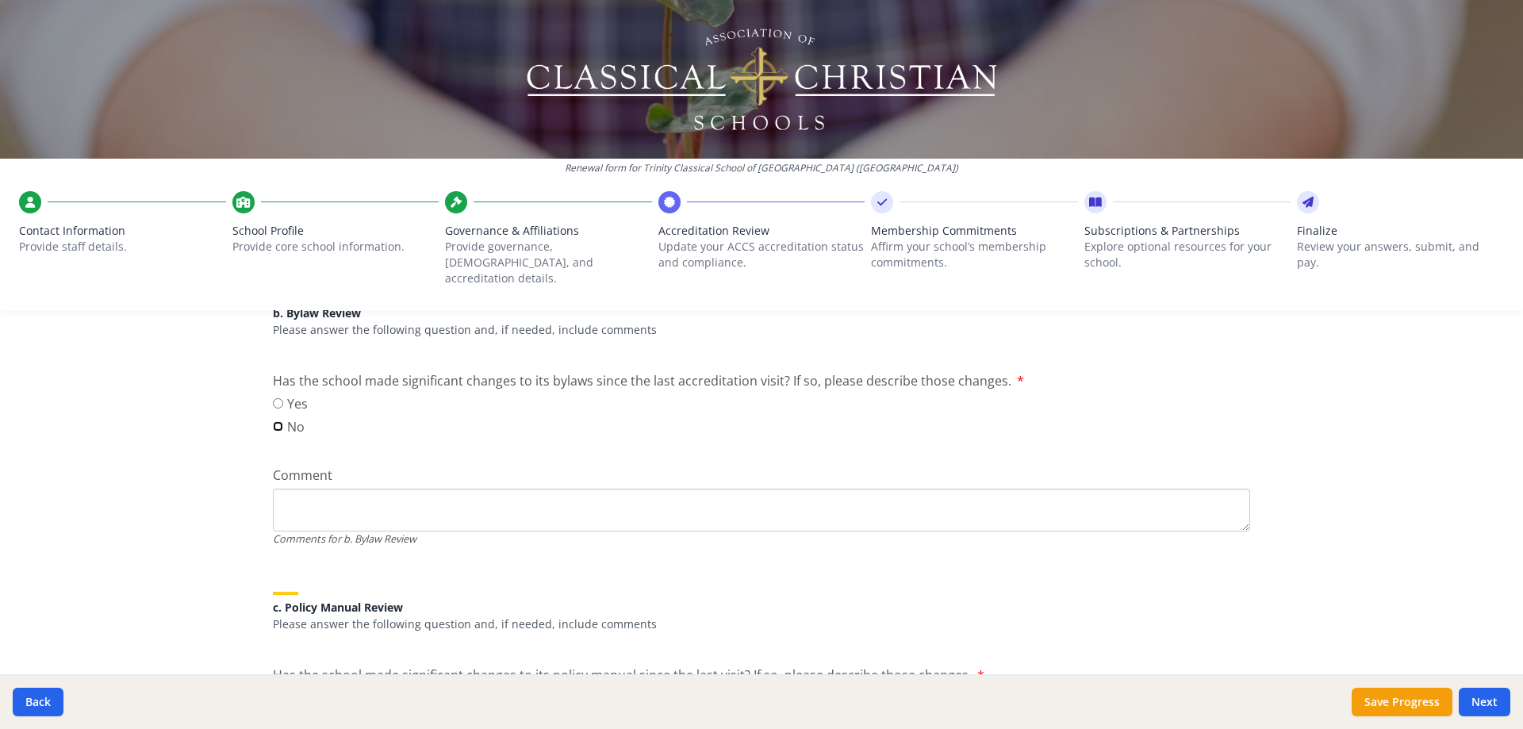
click at [277, 421] on input "No" at bounding box center [278, 426] width 10 height 10
radio input "true"
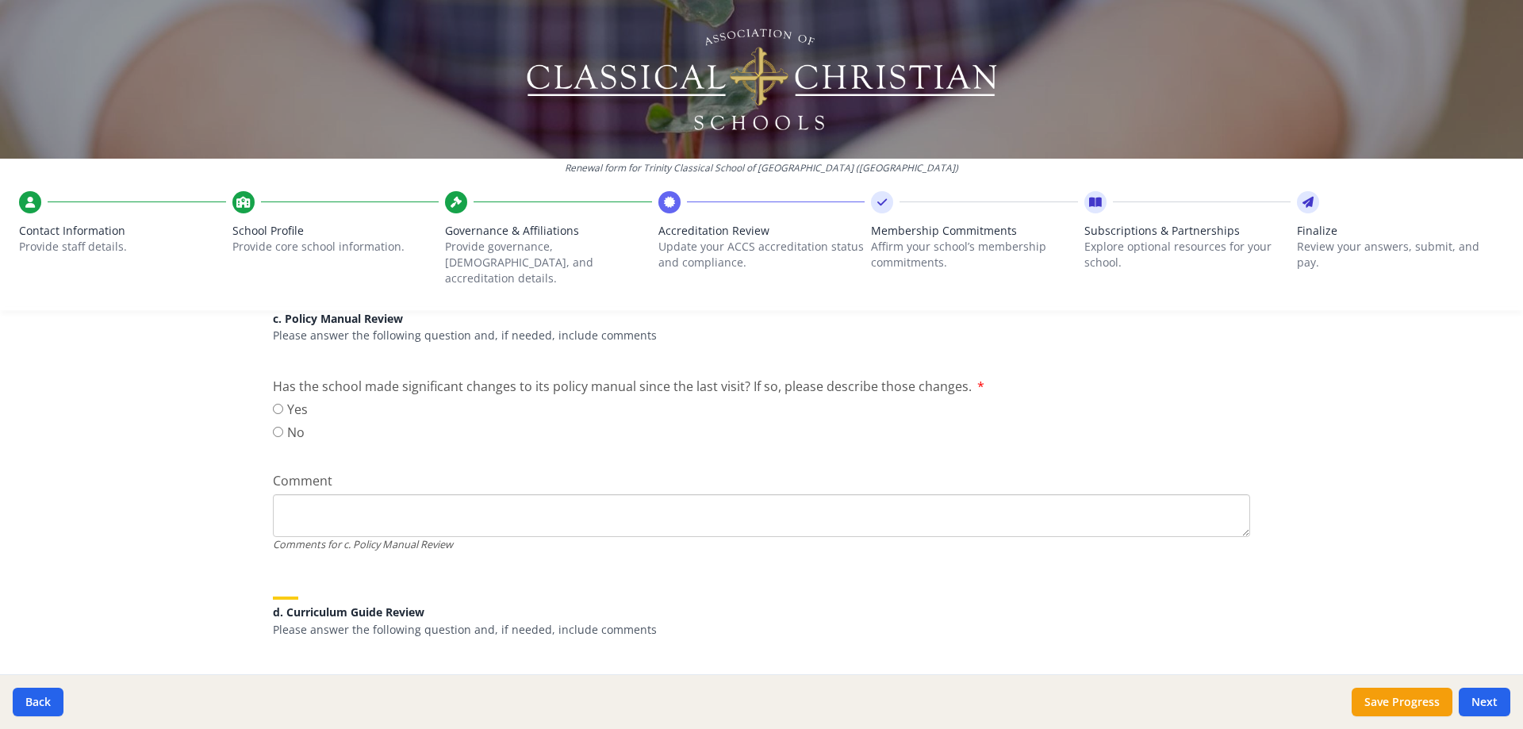
scroll to position [873, 0]
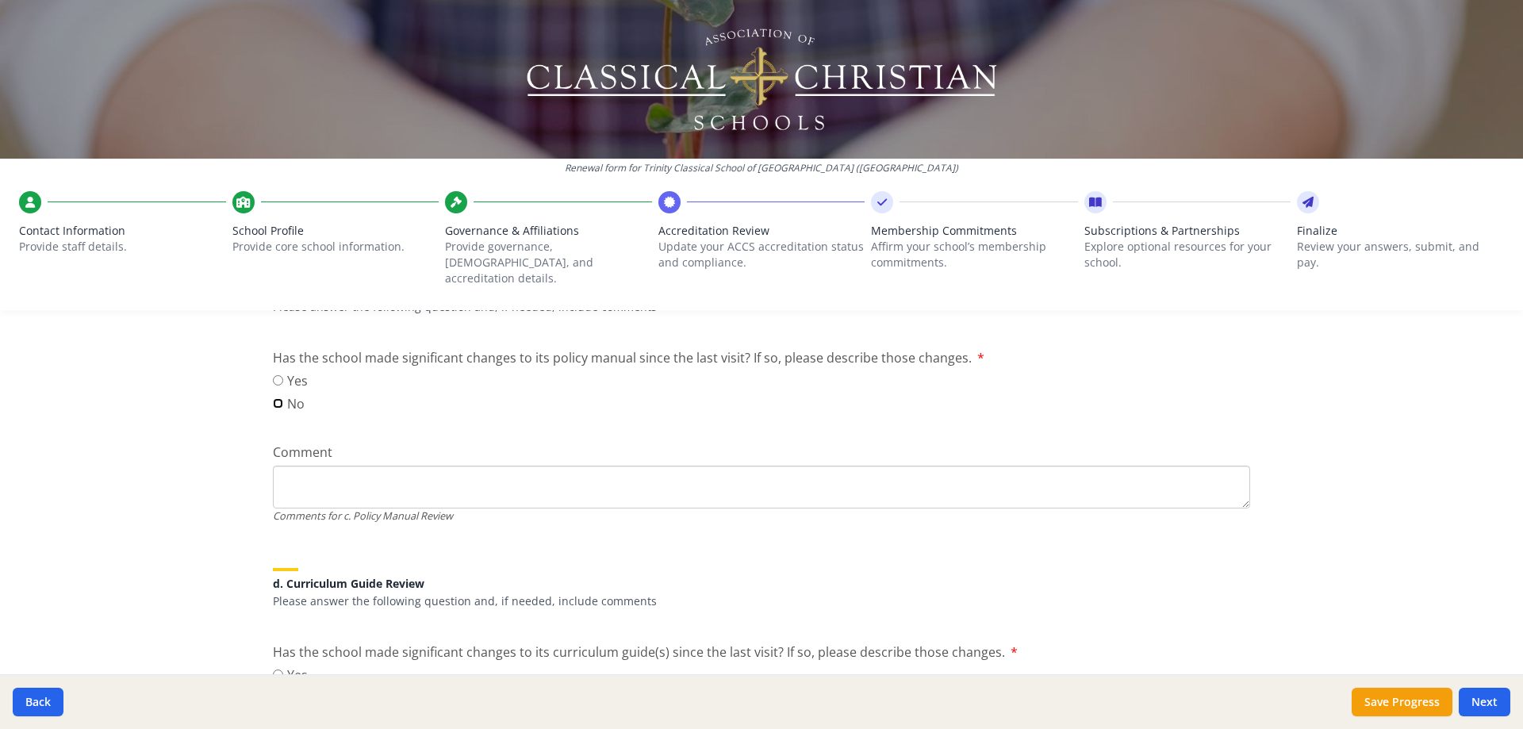
click at [274, 398] on input "No" at bounding box center [278, 403] width 10 height 10
radio input "true"
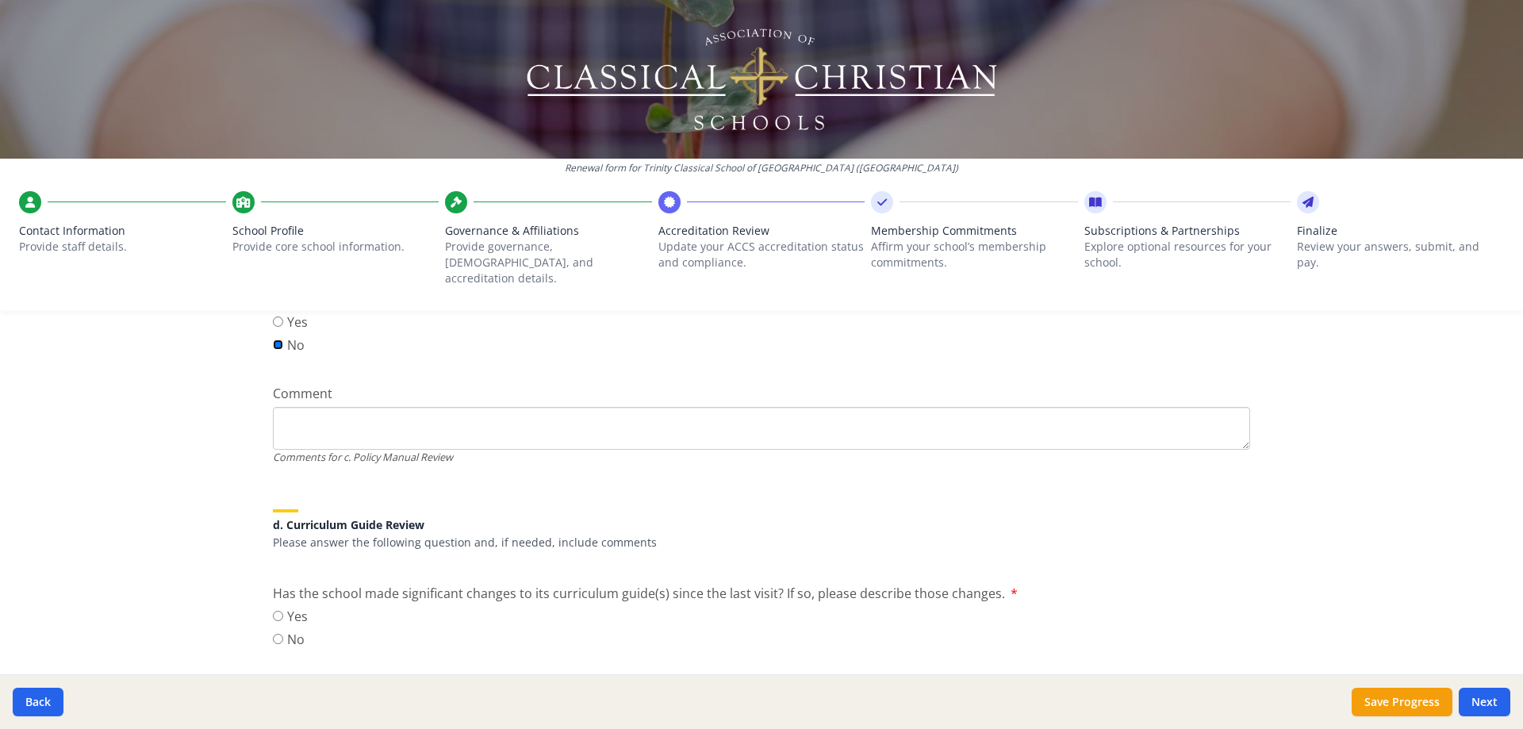
scroll to position [1110, 0]
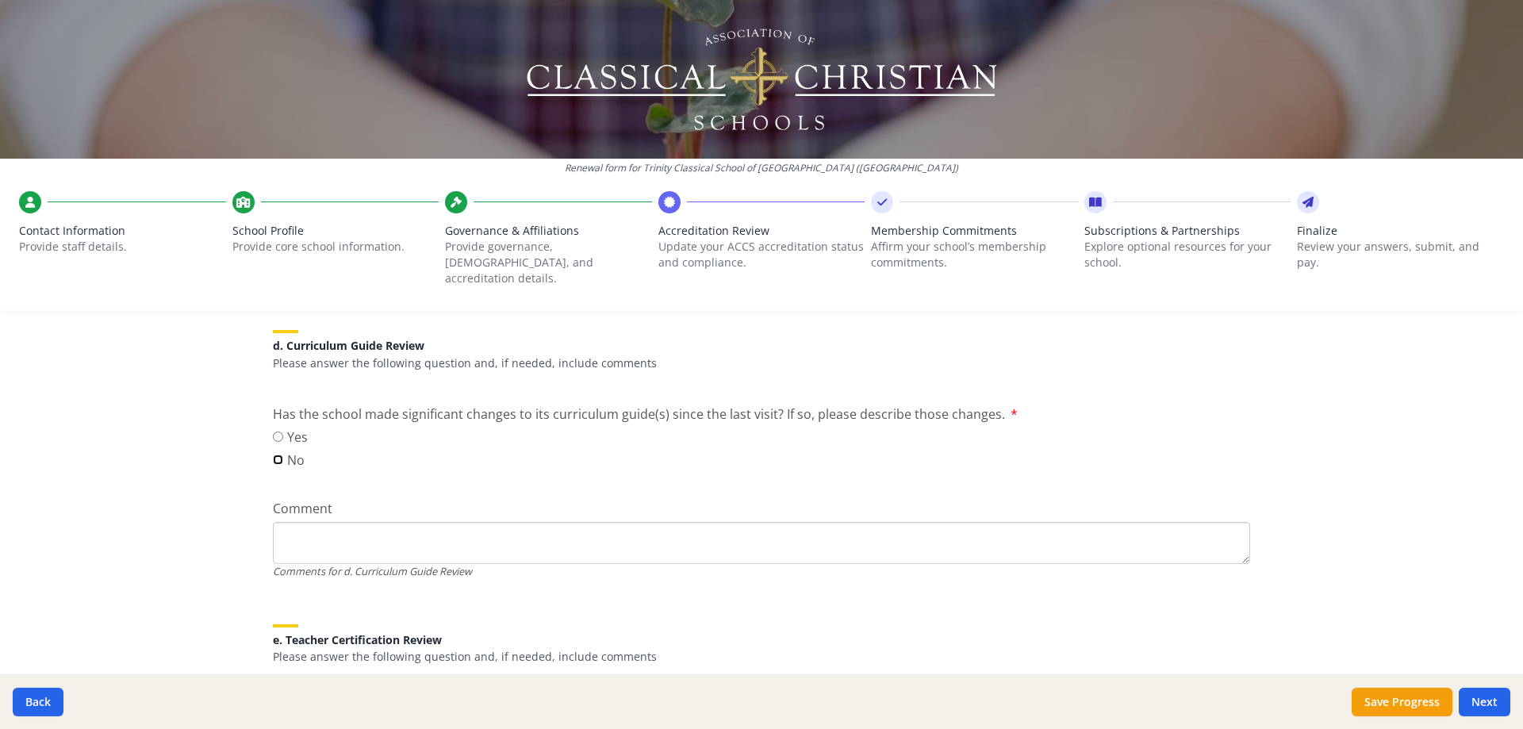
click at [274, 454] on input "No" at bounding box center [278, 459] width 10 height 10
radio input "true"
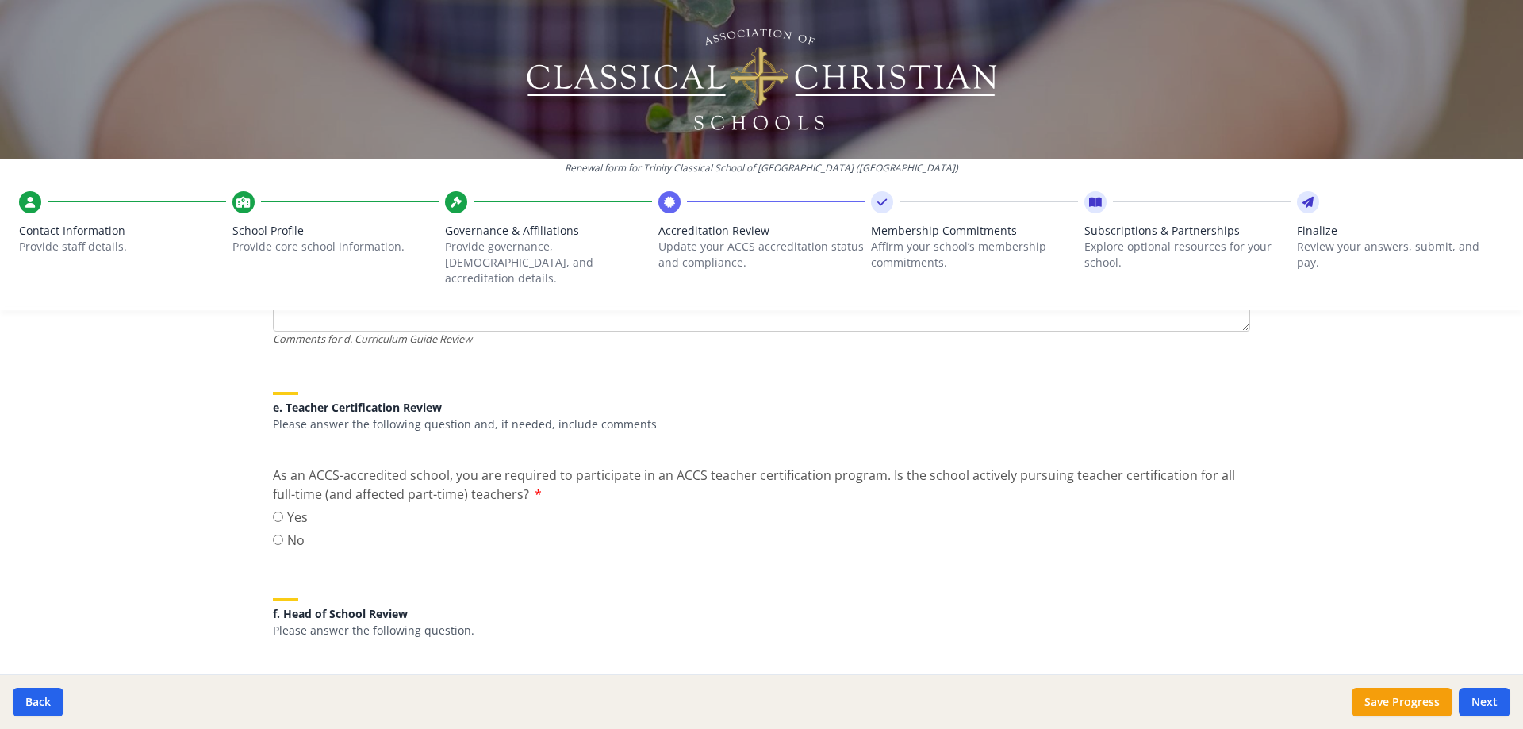
scroll to position [1348, 0]
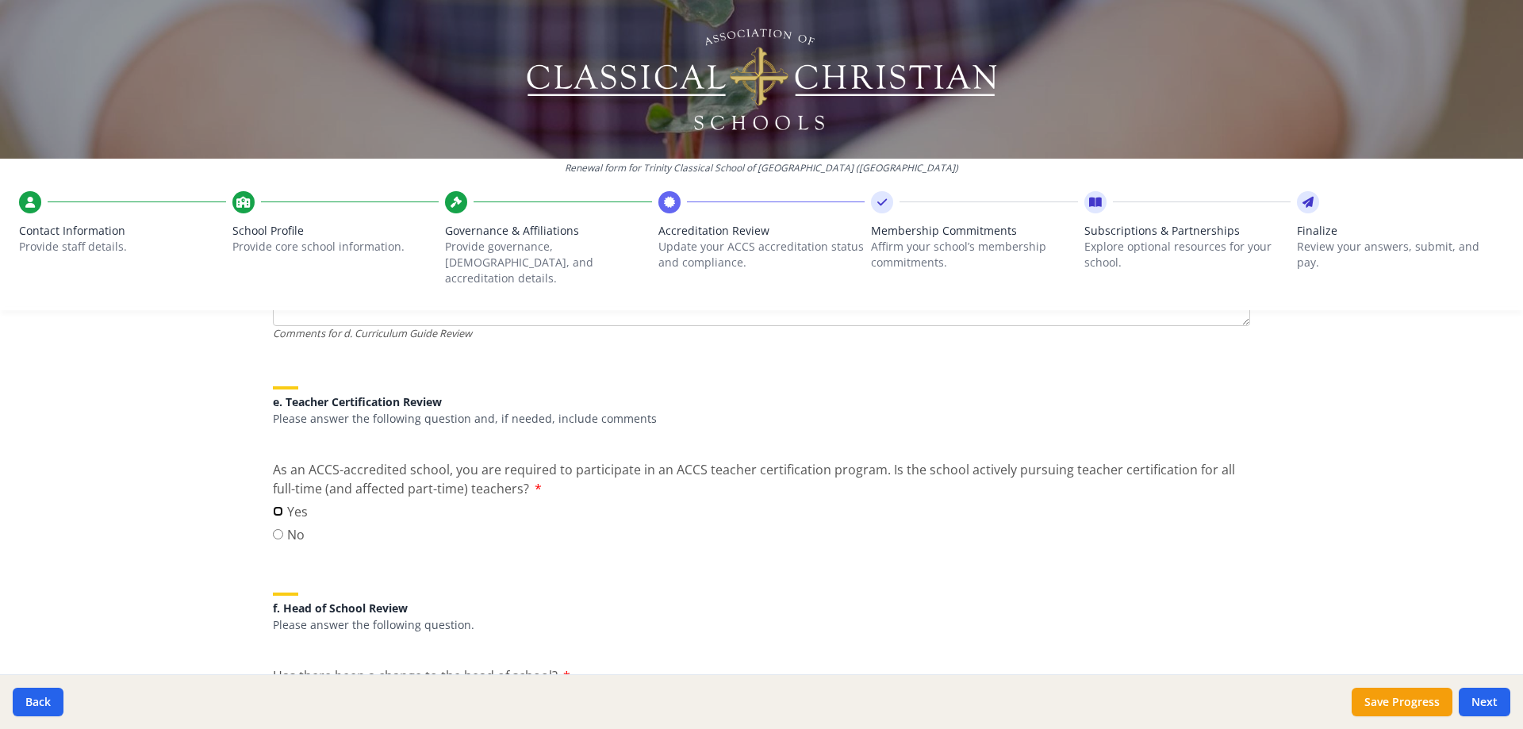
click at [273, 506] on input "Yes" at bounding box center [278, 511] width 10 height 10
radio input "true"
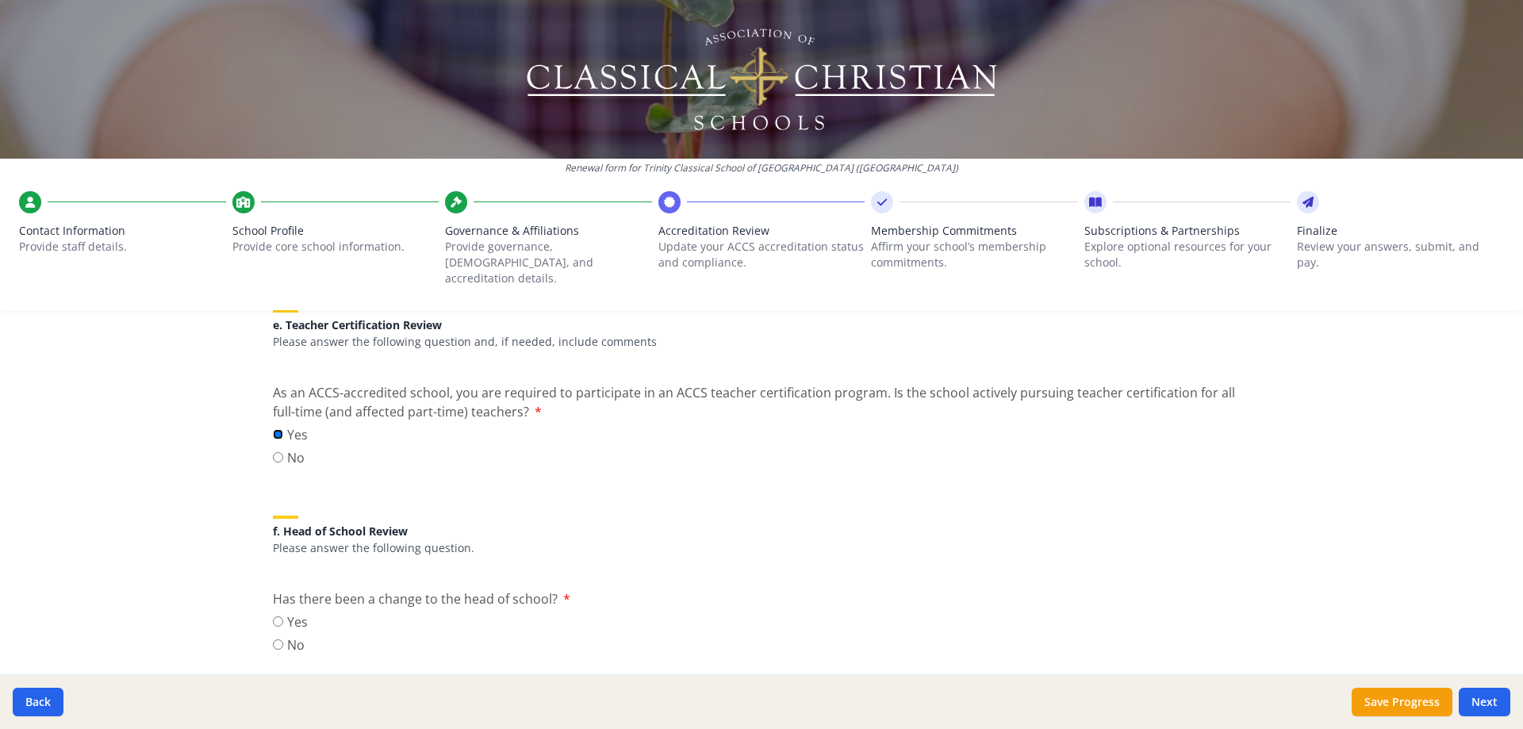
scroll to position [1586, 0]
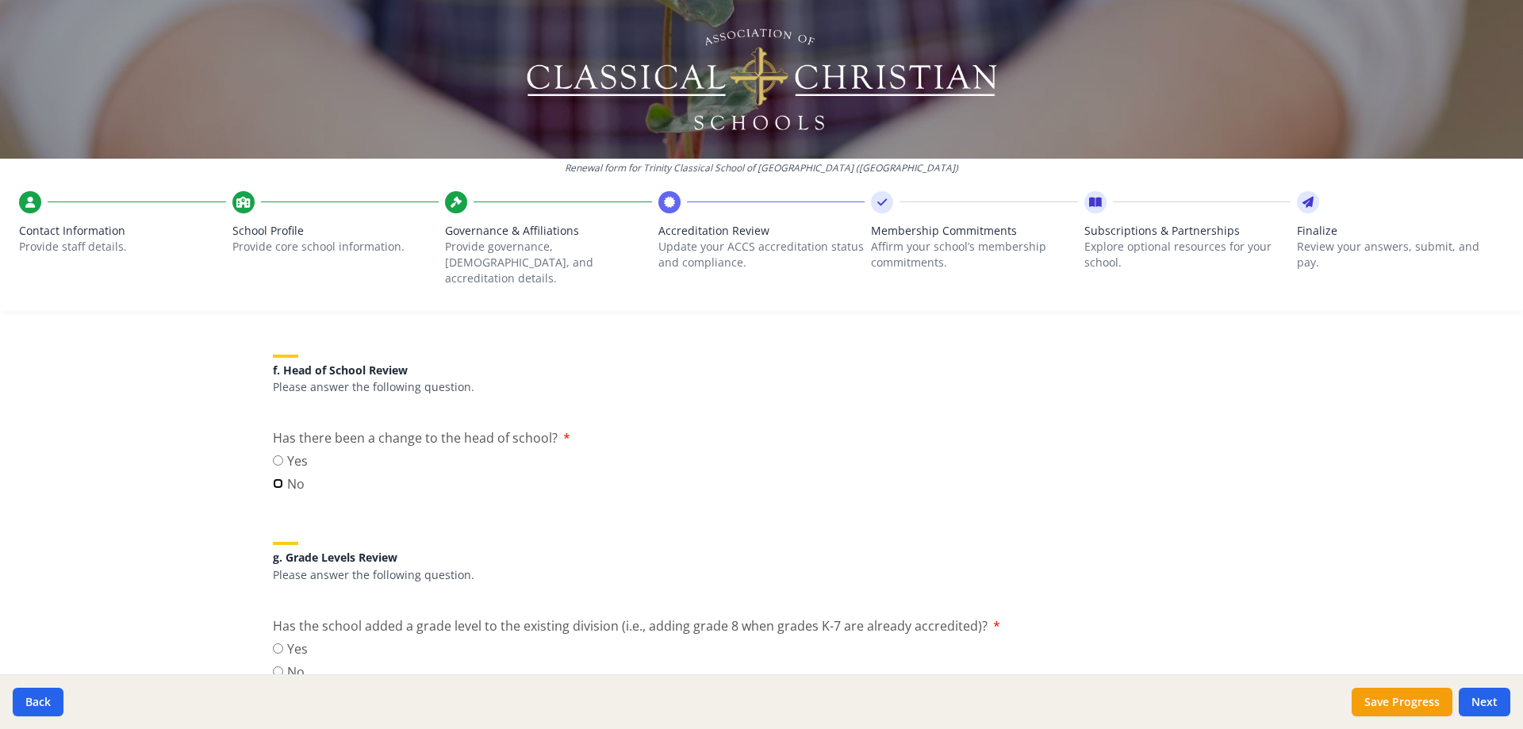
click at [273, 478] on input "No" at bounding box center [278, 483] width 10 height 10
radio input "true"
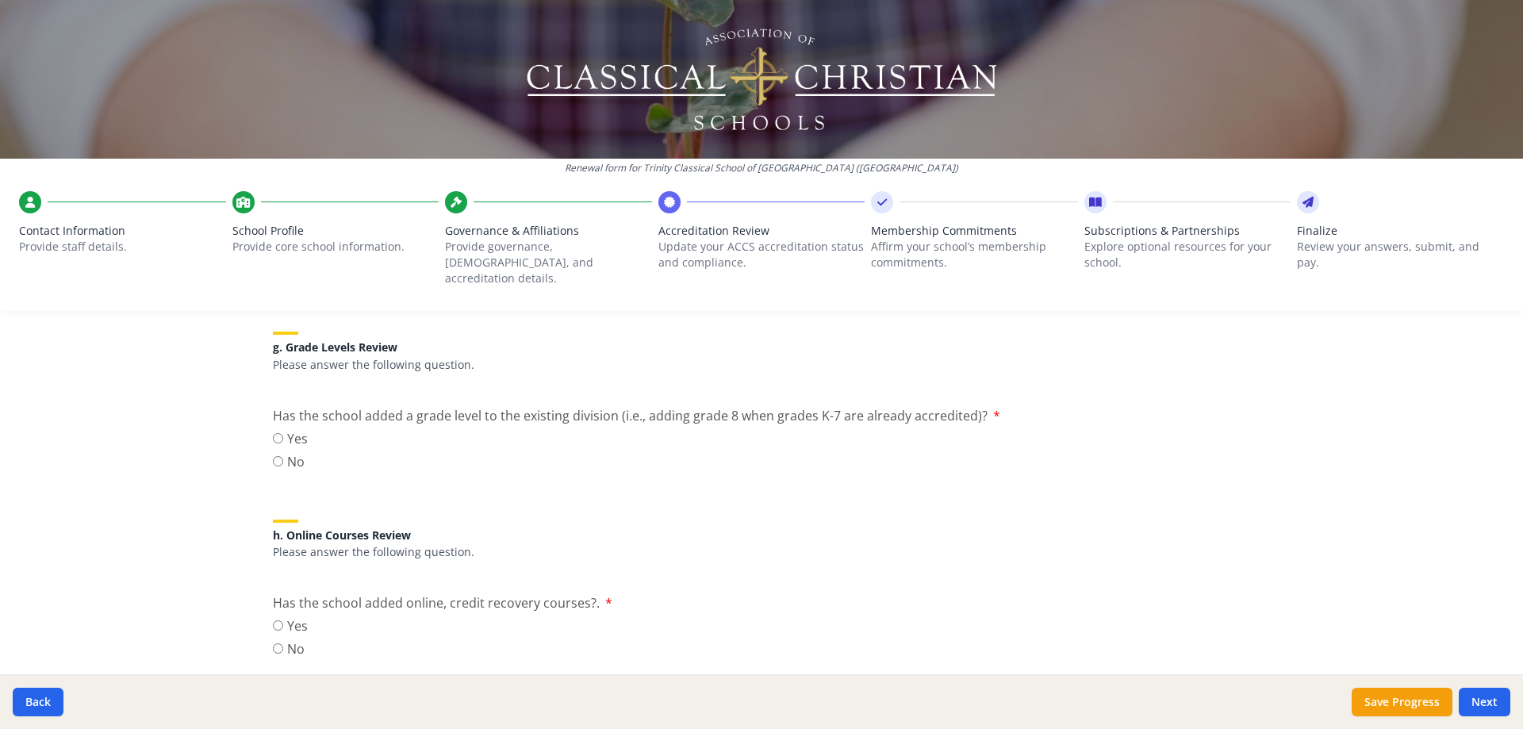
scroll to position [1824, 0]
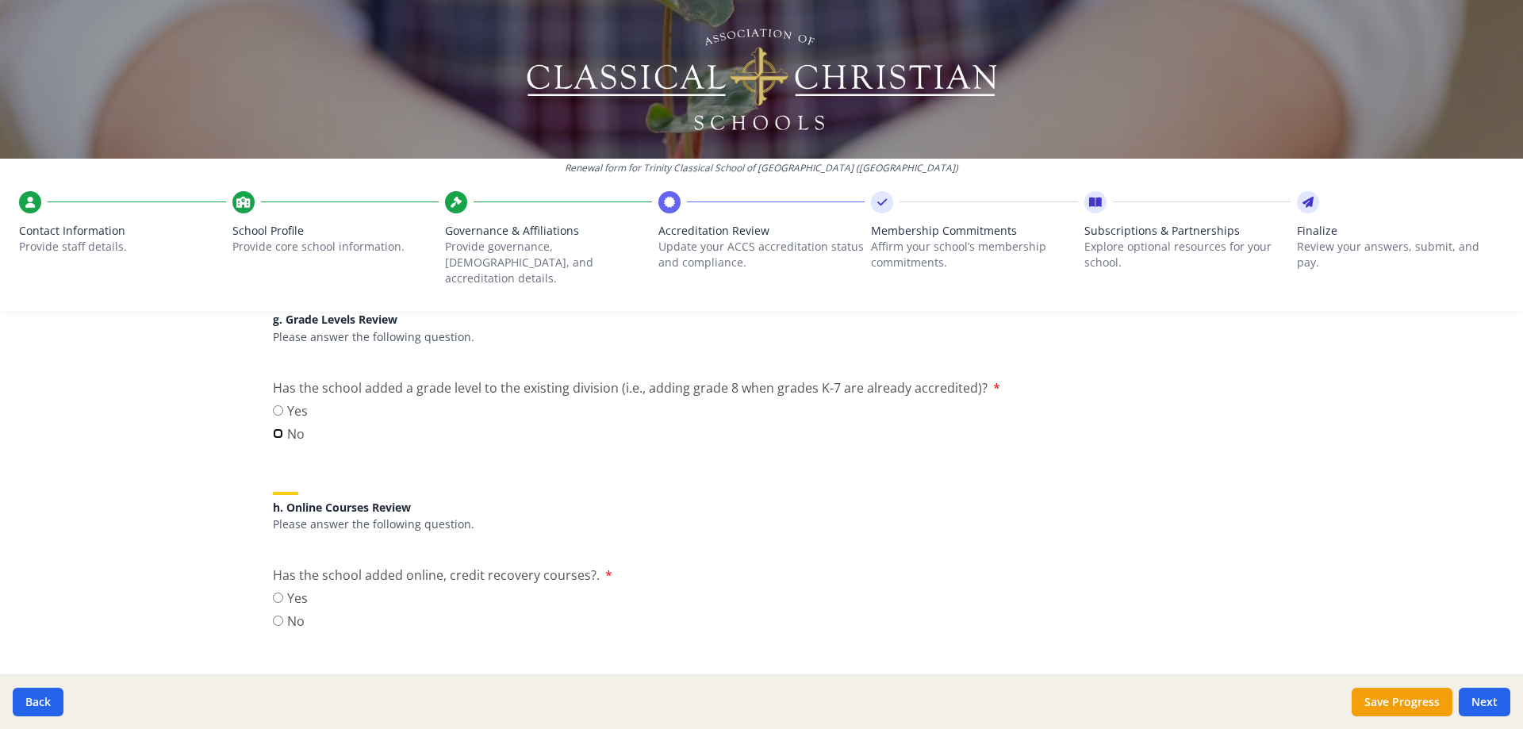
click at [273, 428] on input "No" at bounding box center [278, 433] width 10 height 10
radio input "true"
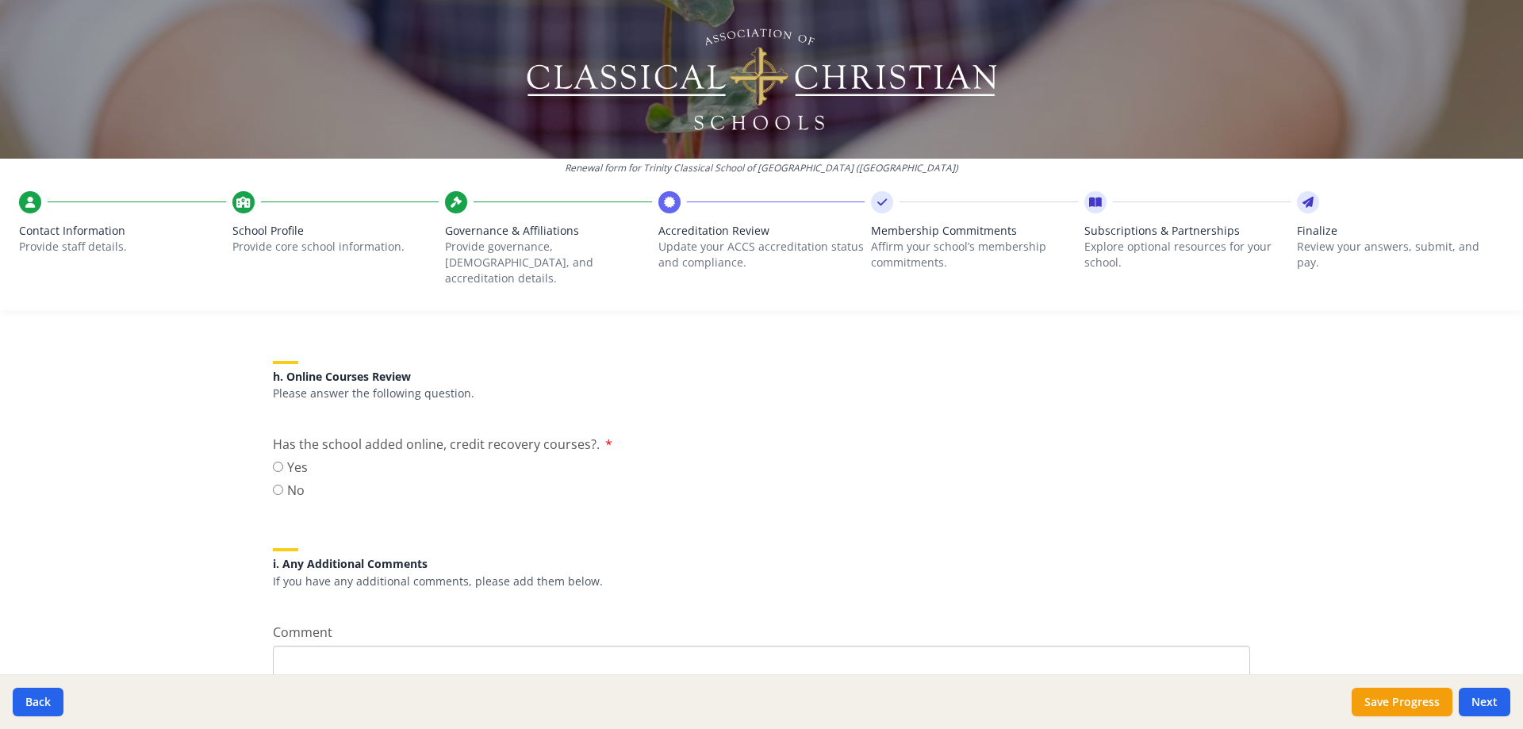
scroll to position [1983, 0]
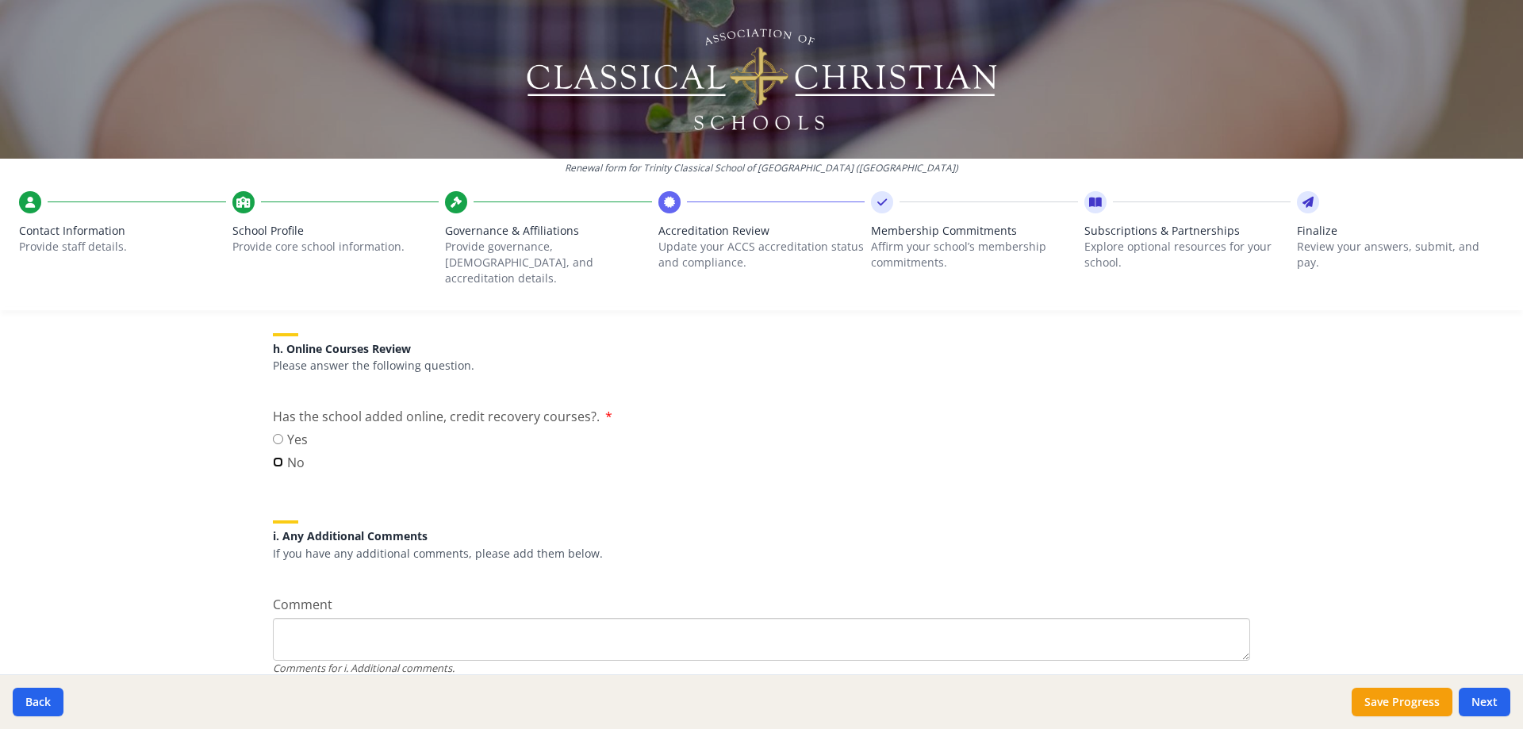
click at [273, 457] on input "No" at bounding box center [278, 462] width 10 height 10
radio input "true"
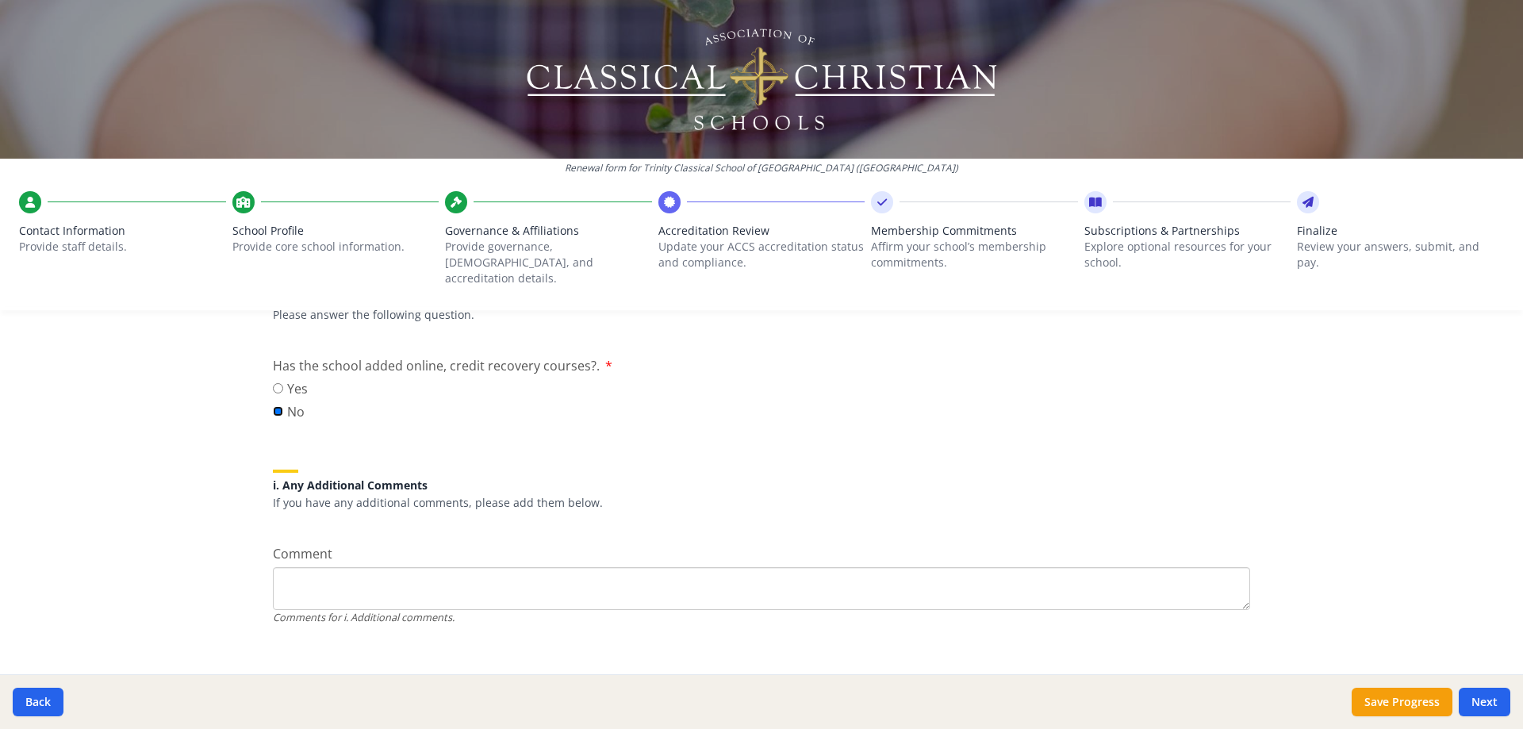
scroll to position [2035, 0]
click at [1477, 708] on button "Next" at bounding box center [1485, 702] width 52 height 29
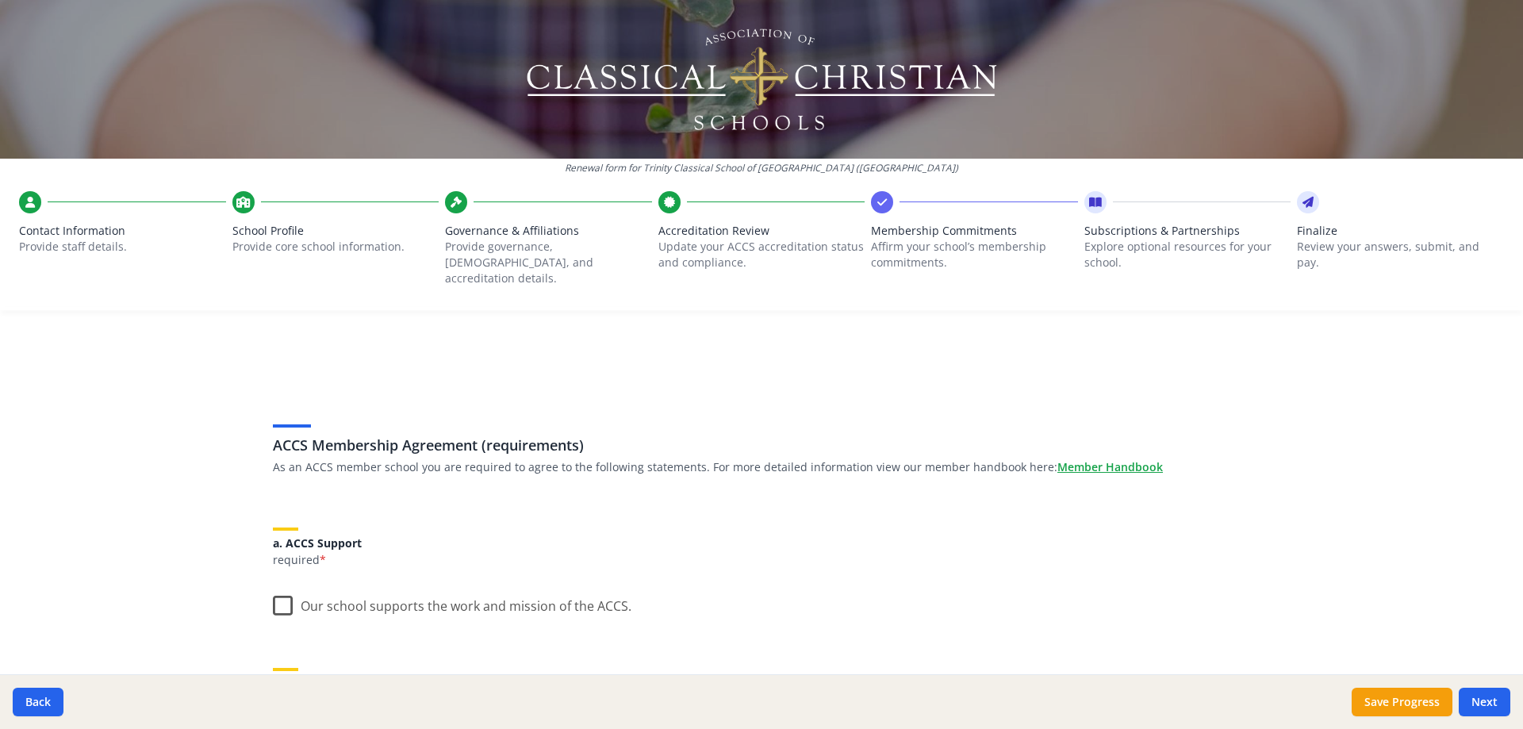
scroll to position [0, 0]
click at [273, 588] on label "Our school supports the work and mission of the ACCS." at bounding box center [452, 602] width 359 height 34
click at [0, 0] on input "Our school supports the work and mission of the ACCS." at bounding box center [0, 0] width 0 height 0
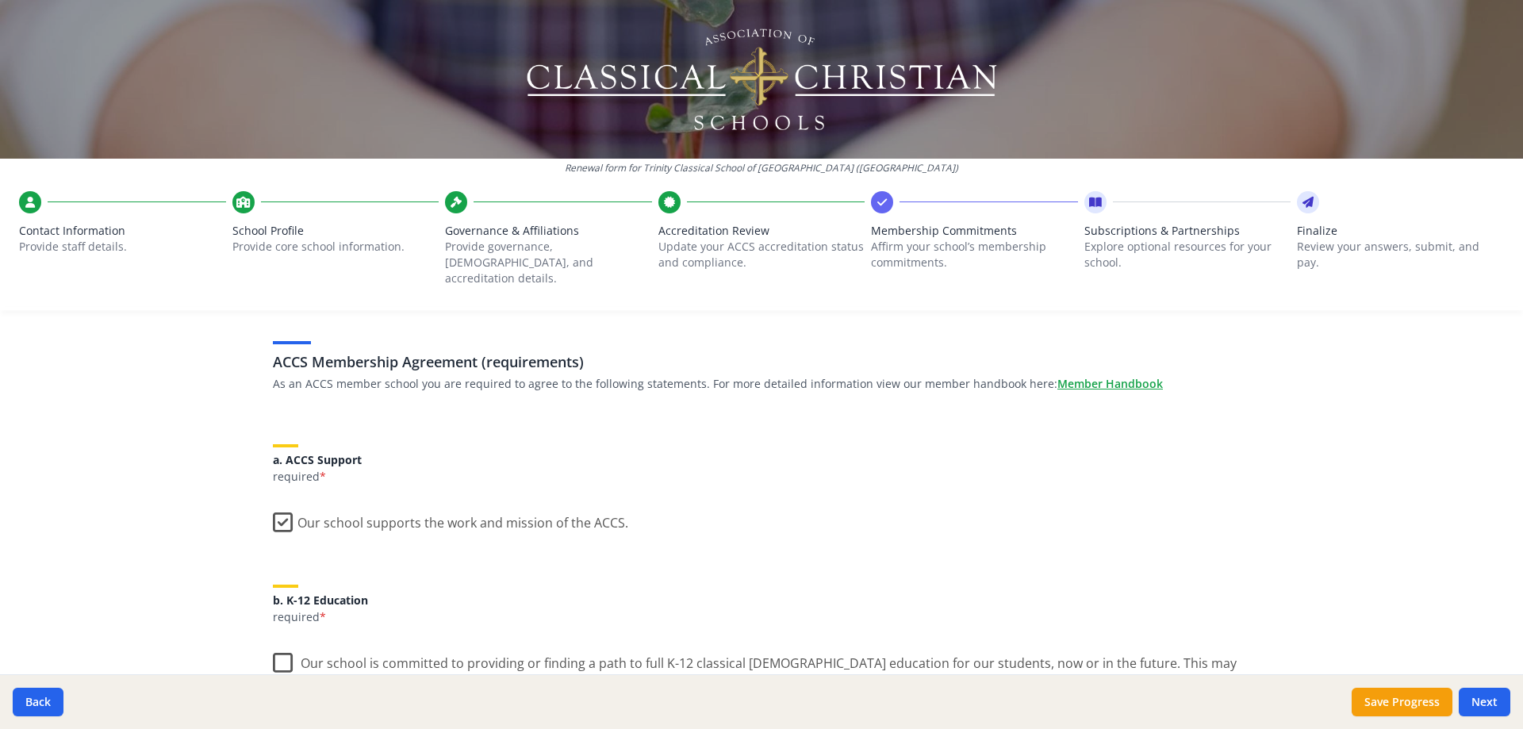
scroll to position [238, 0]
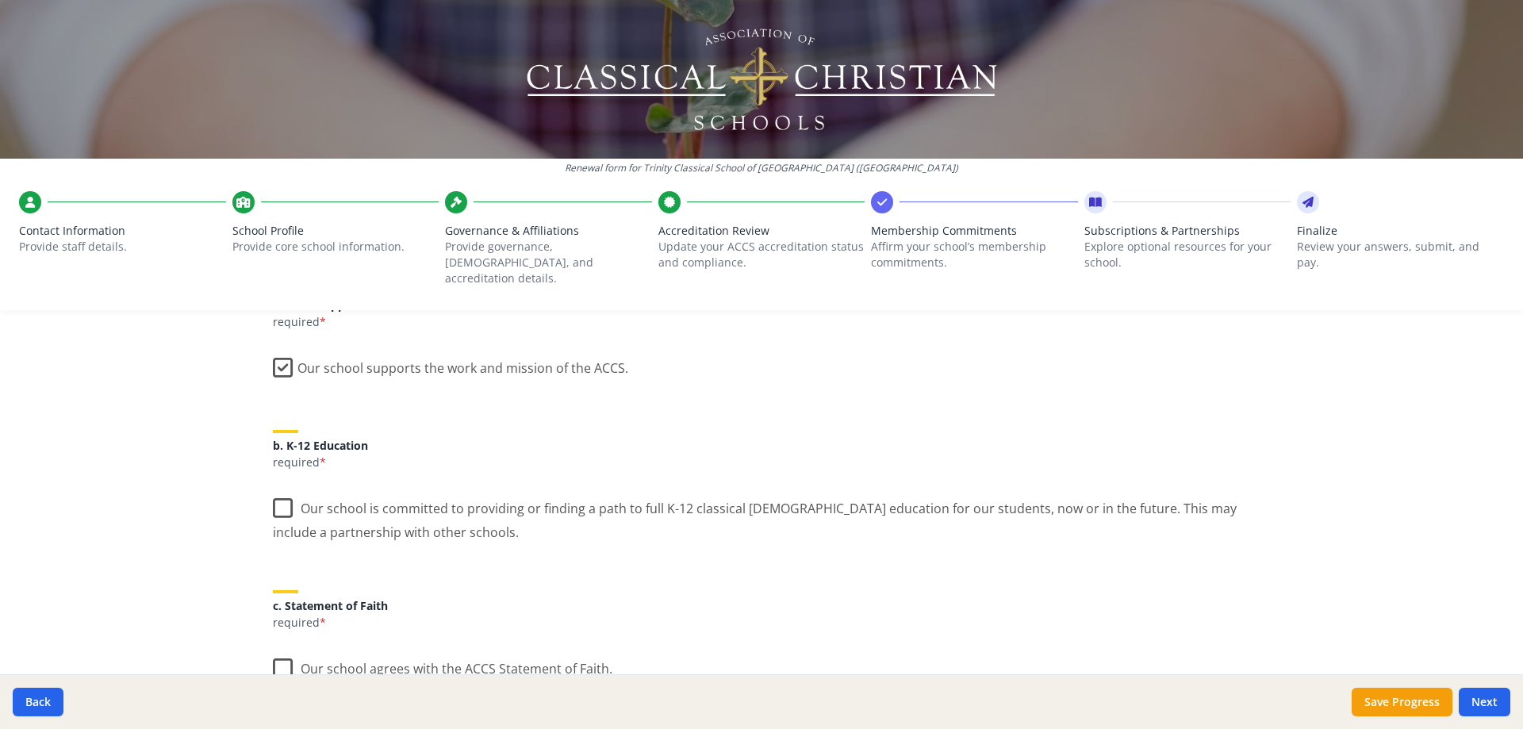
click at [276, 488] on label "Our school is committed to providing or finding a path to full K-12 classical C…" at bounding box center [761, 514] width 977 height 53
click at [0, 0] on input "Our school is committed to providing or finding a path to full K-12 classical C…" at bounding box center [0, 0] width 0 height 0
click at [280, 648] on label "Our school agrees with the ACCS Statement of Faith." at bounding box center [442, 665] width 339 height 34
click at [0, 0] on input "Our school agrees with the ACCS Statement of Faith." at bounding box center [0, 0] width 0 height 0
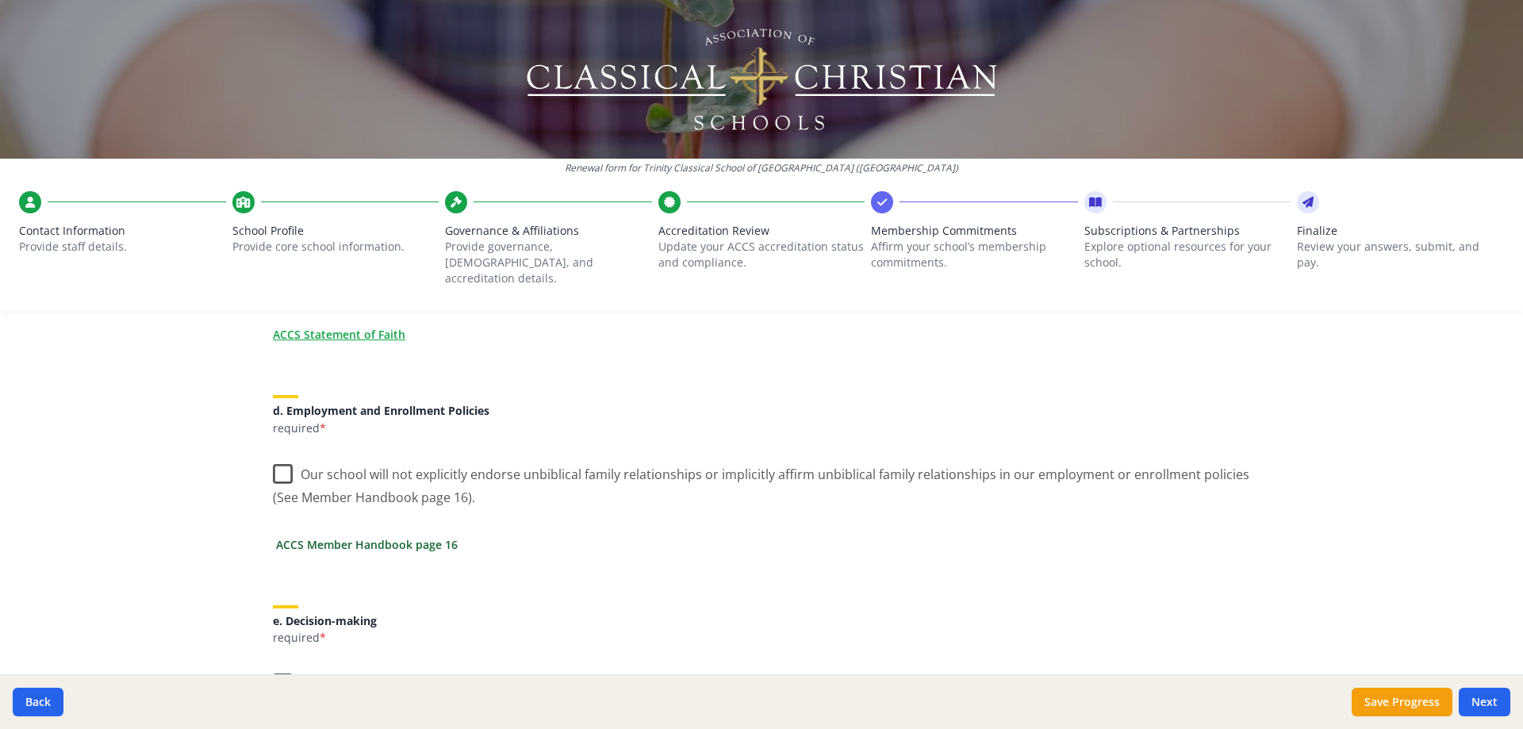
scroll to position [635, 0]
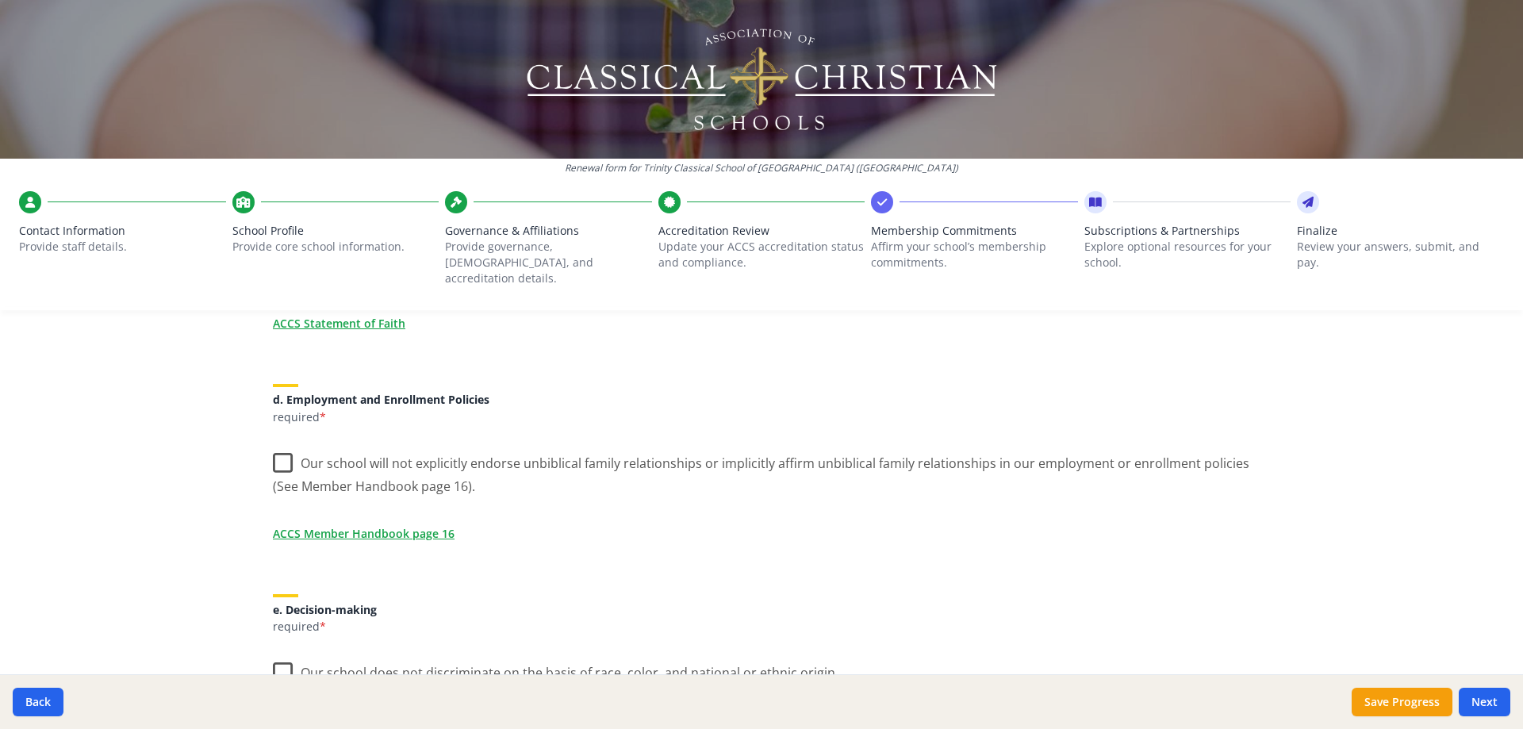
click at [274, 451] on label "Our school will not explicitly endorse unbiblical family relationships or impli…" at bounding box center [761, 469] width 977 height 53
click at [0, 0] on input "Our school will not explicitly endorse unbiblical family relationships or impli…" at bounding box center [0, 0] width 0 height 0
click at [277, 661] on label "Our school does not discriminate on the basis of race, color, and national or e…" at bounding box center [556, 669] width 566 height 34
click at [0, 0] on input "Our school does not discriminate on the basis of race, color, and national or e…" at bounding box center [0, 0] width 0 height 0
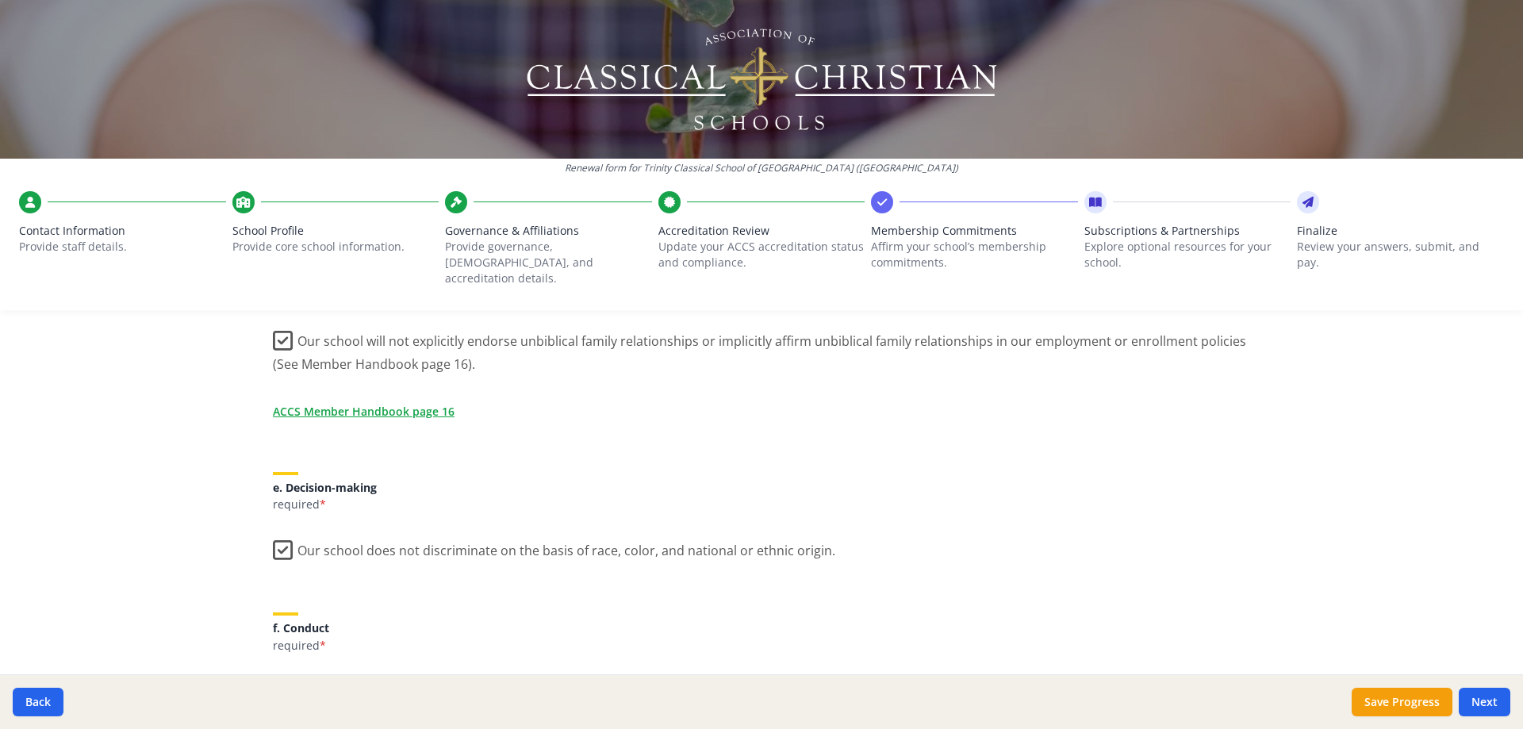
scroll to position [952, 0]
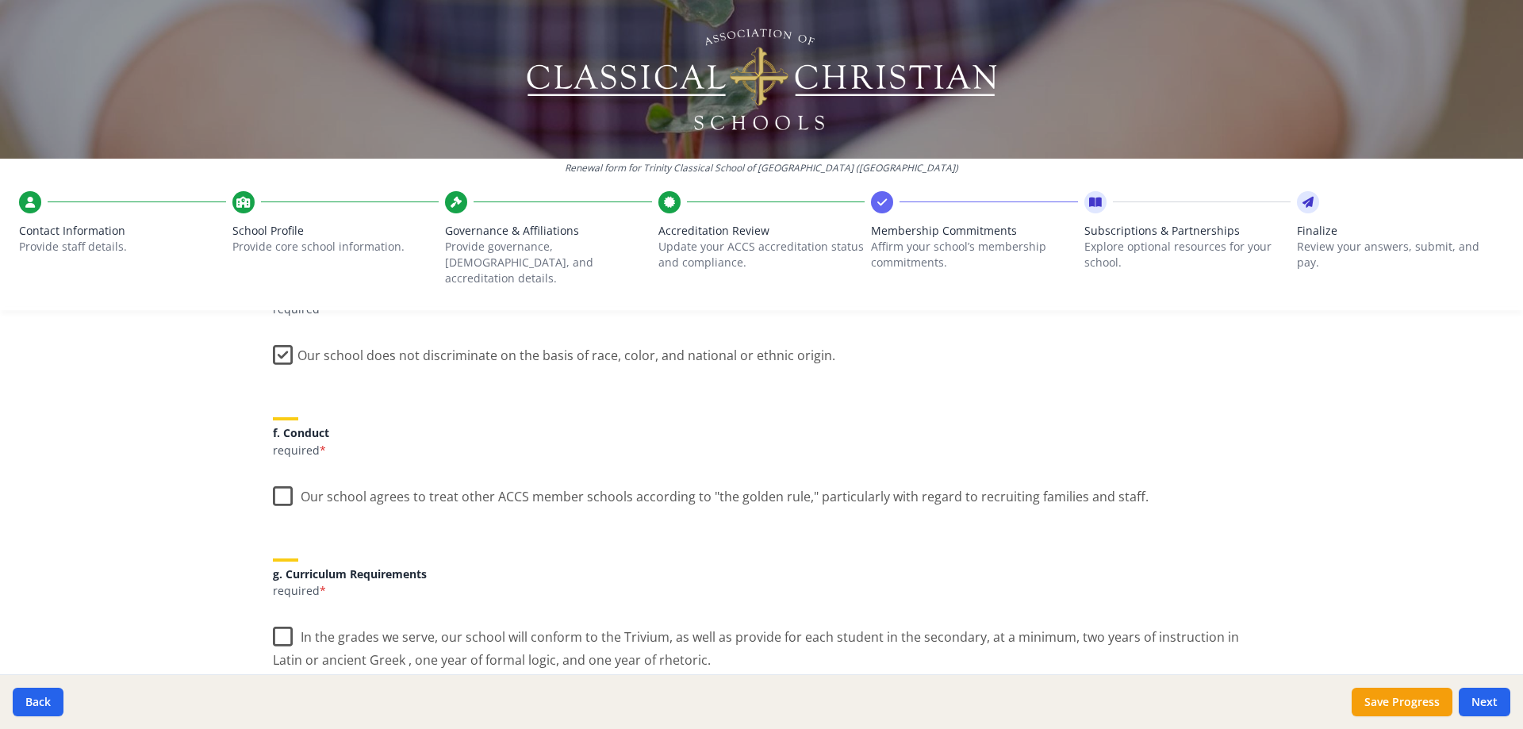
click at [276, 481] on label "Our school agrees to treat other ACCS member schools according to "the golden r…" at bounding box center [711, 493] width 876 height 34
click at [0, 0] on input "Our school agrees to treat other ACCS member schools according to "the golden r…" at bounding box center [0, 0] width 0 height 0
click at [274, 616] on label "In the grades we serve, our school will conform to the Trivium, as well as prov…" at bounding box center [761, 642] width 977 height 53
click at [0, 0] on input "In the grades we serve, our school will conform to the Trivium, as well as prov…" at bounding box center [0, 0] width 0 height 0
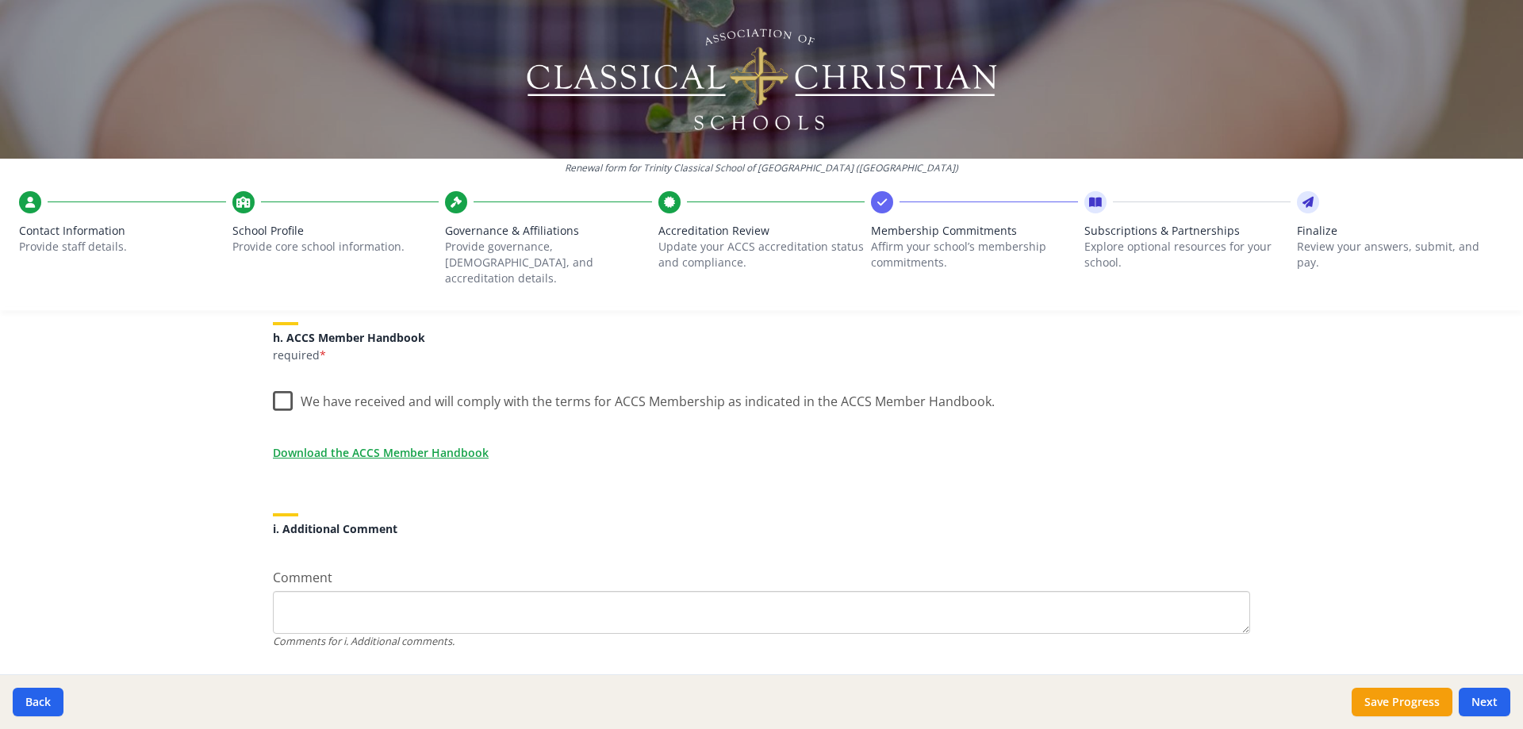
scroll to position [1348, 0]
click at [274, 382] on label "We have received and will comply with the terms for ACCS Membership as indicate…" at bounding box center [634, 397] width 722 height 34
click at [0, 0] on input "We have received and will comply with the terms for ACCS Membership as indicate…" at bounding box center [0, 0] width 0 height 0
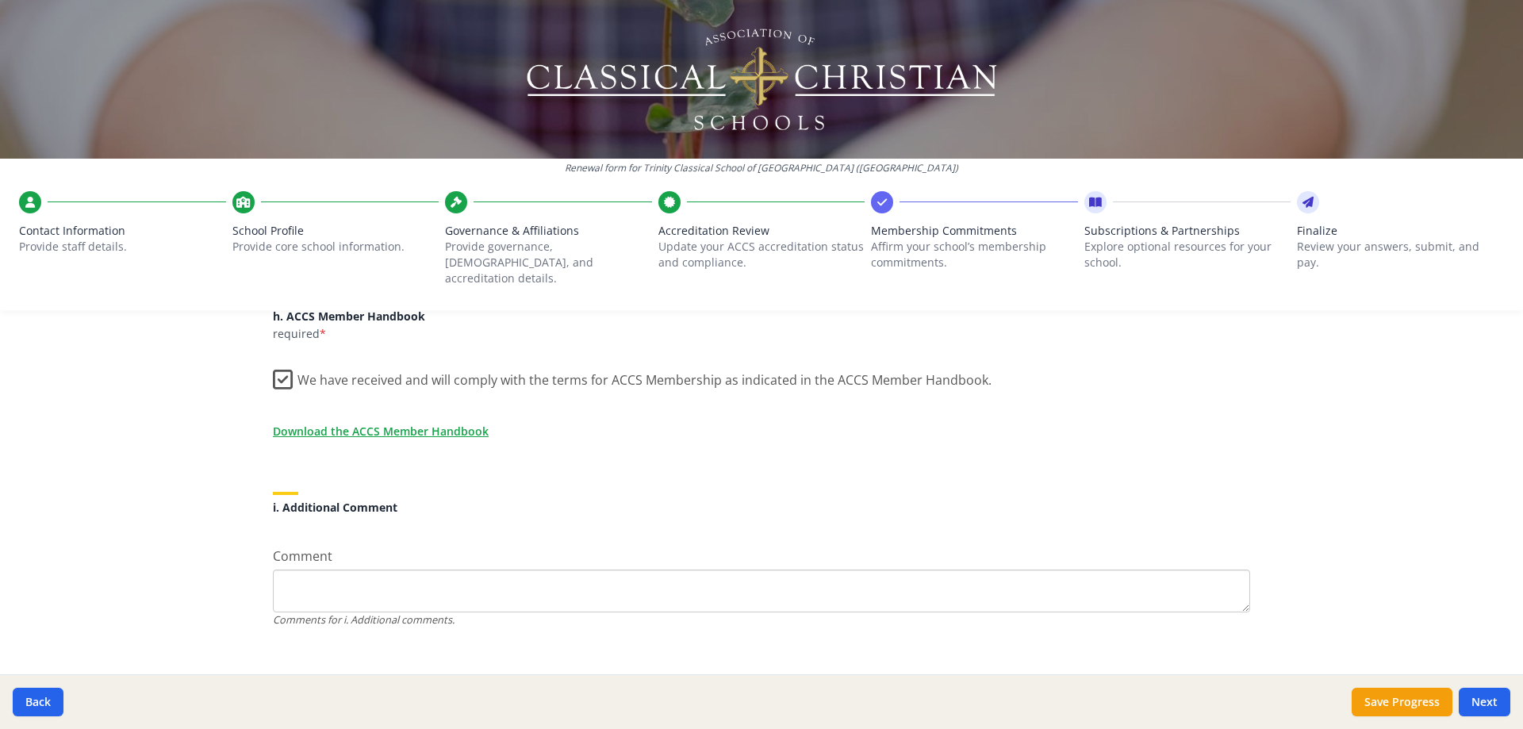
scroll to position [1374, 0]
click at [1490, 697] on button "Next" at bounding box center [1485, 702] width 52 height 29
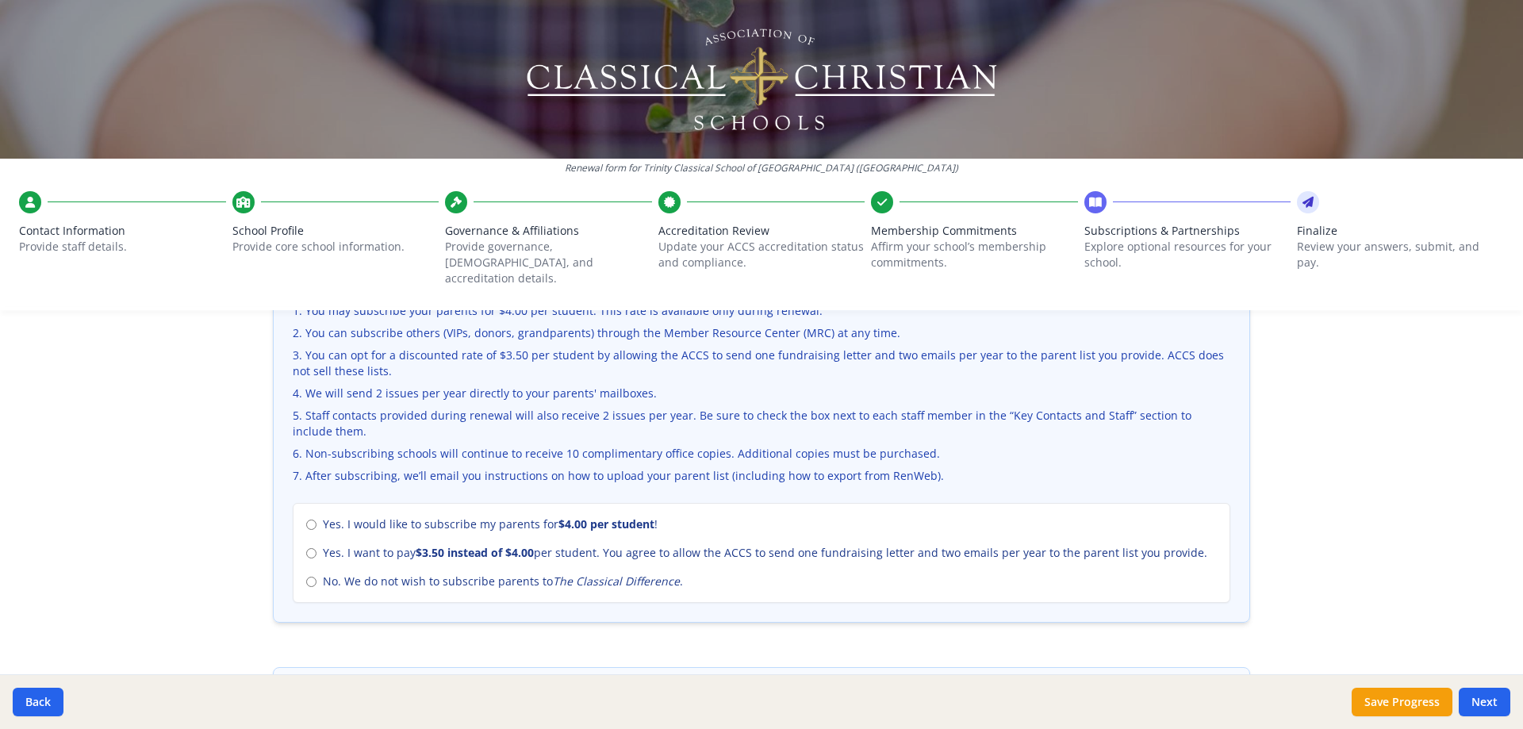
scroll to position [635, 0]
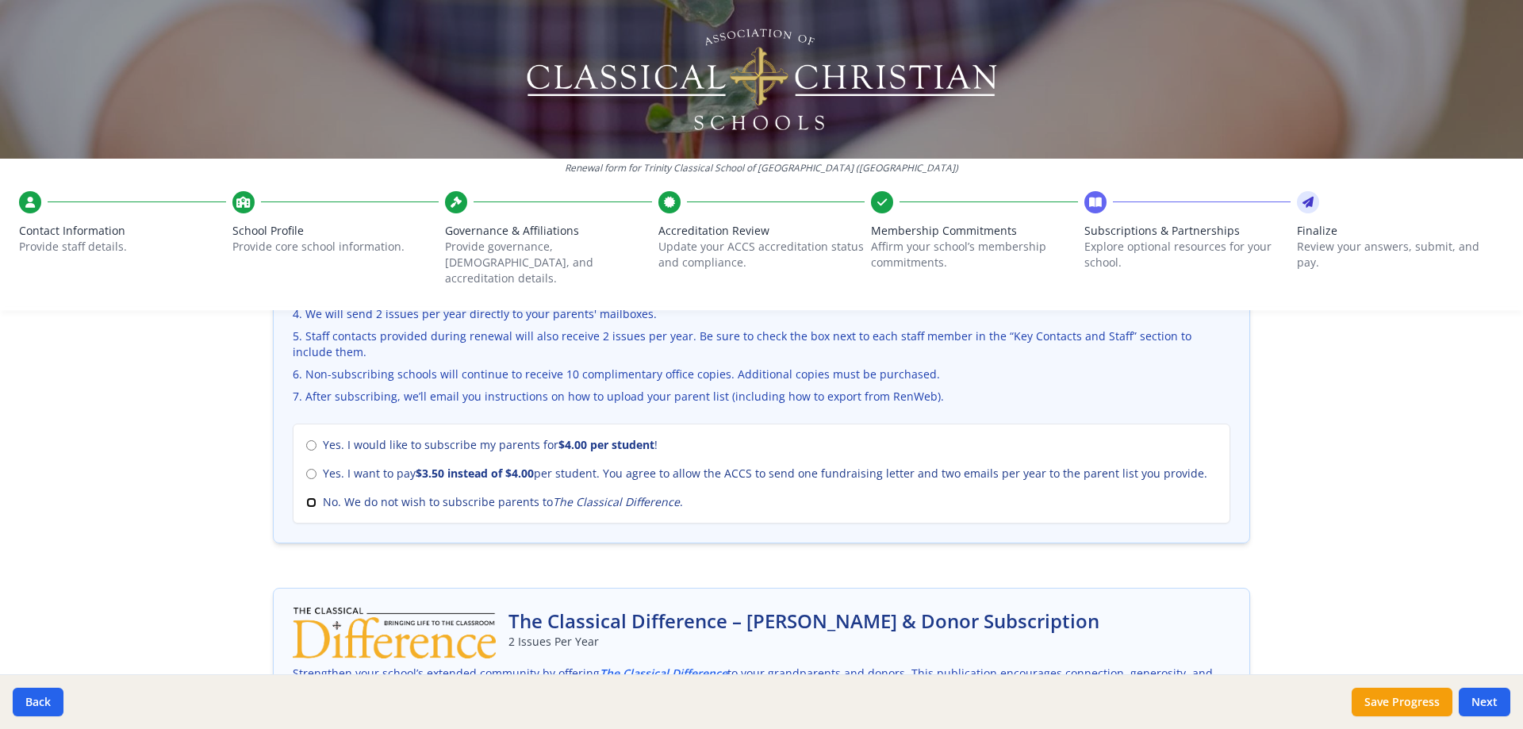
click at [306, 497] on input "No. We do not wish to subscribe parents to The Classical Difference ." at bounding box center [311, 502] width 10 height 10
radio input "true"
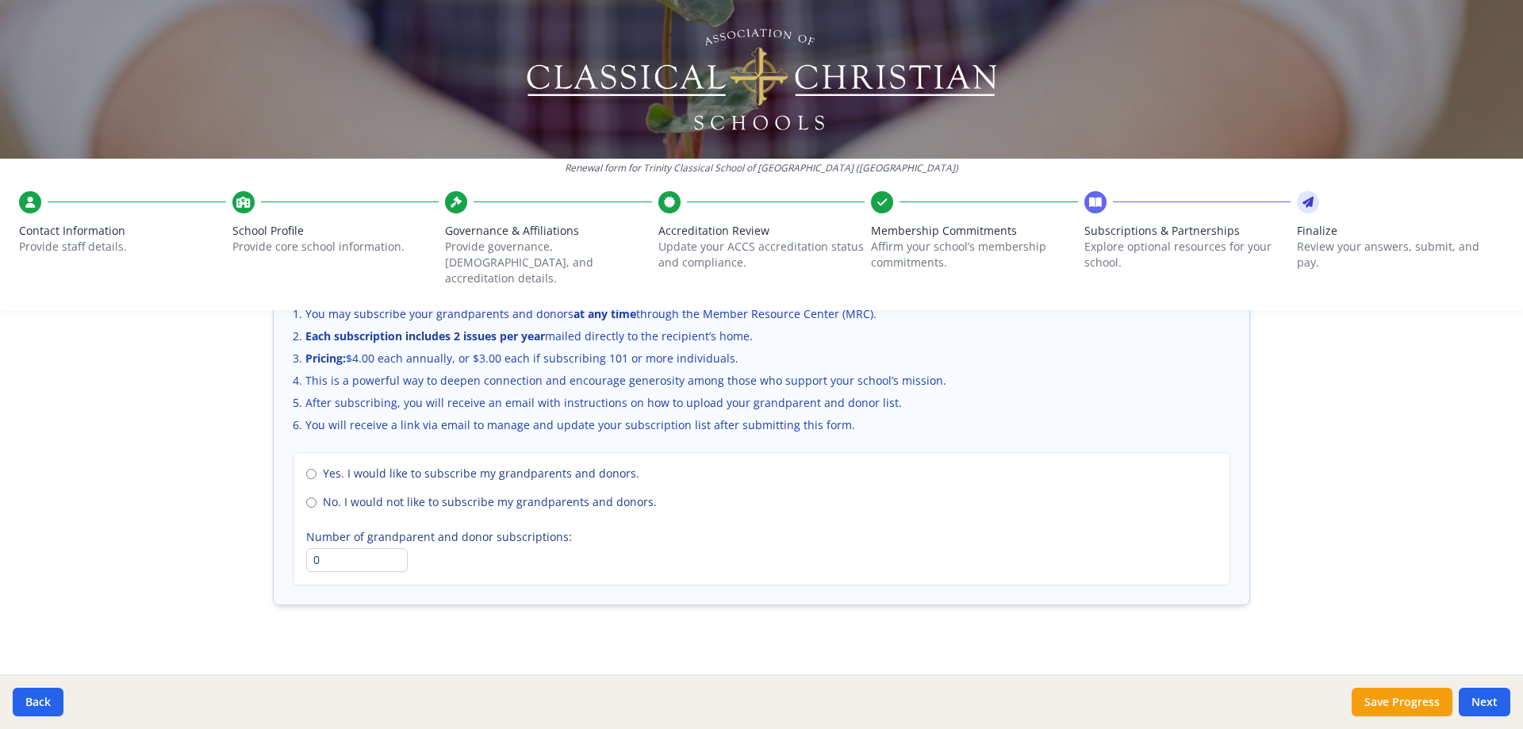
scroll to position [1084, 0]
click at [309, 497] on input "No. I would not like to subscribe my grandparents and donors." at bounding box center [311, 502] width 10 height 10
radio input "true"
drag, startPoint x: 1498, startPoint y: 706, endPoint x: 1484, endPoint y: 699, distance: 15.3
click at [1490, 702] on button "Next" at bounding box center [1485, 702] width 52 height 29
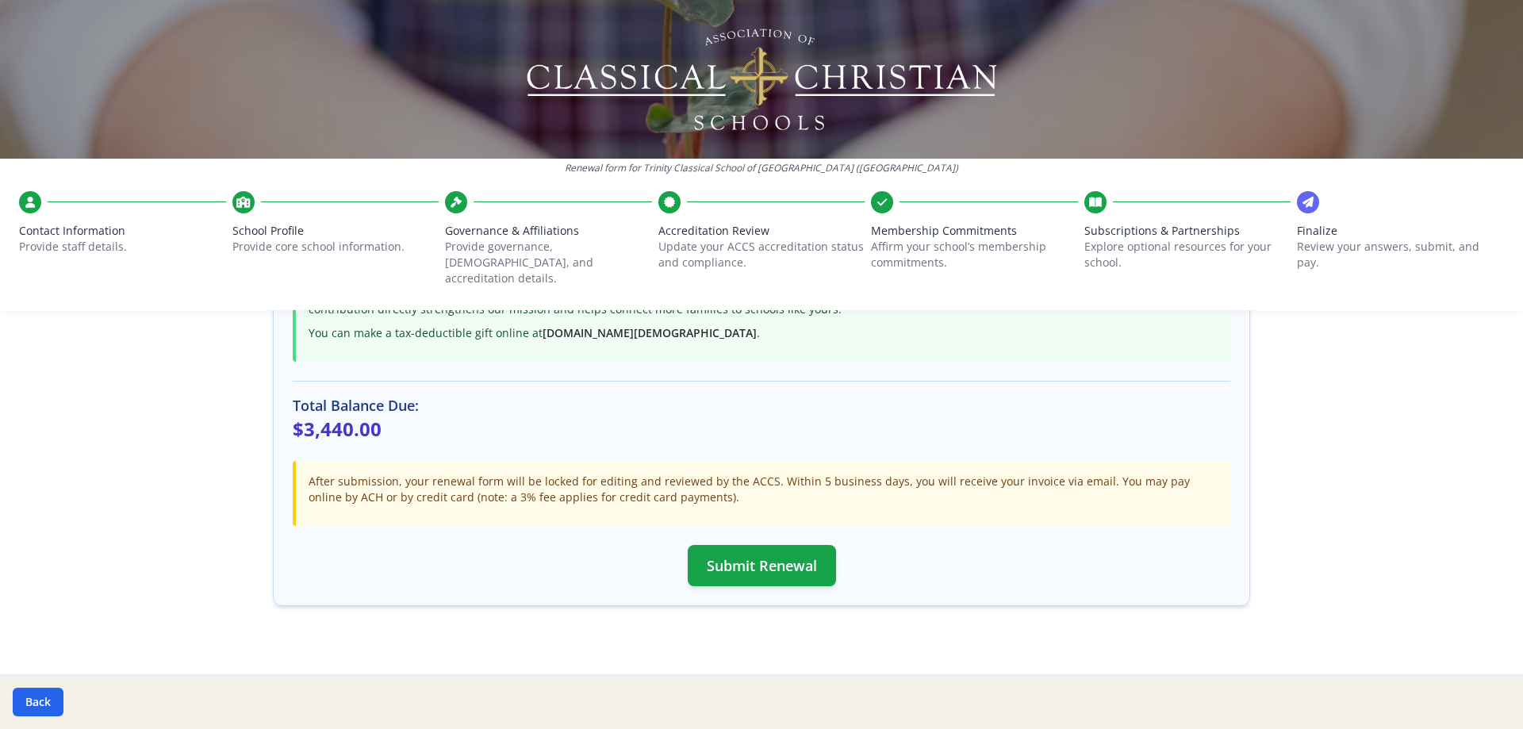
scroll to position [414, 0]
click at [742, 549] on button "Submit Renewal" at bounding box center [762, 563] width 148 height 41
